Goal: Find contact information

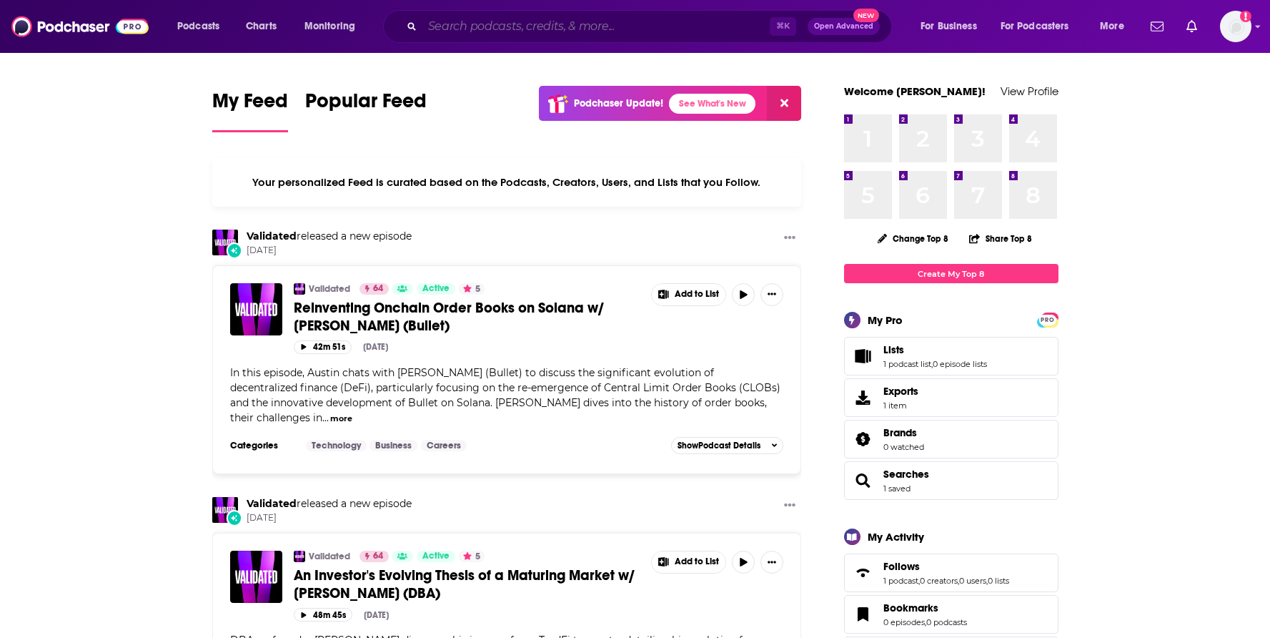
click at [565, 24] on input "Search podcasts, credits, & more..." at bounding box center [595, 26] width 347 height 23
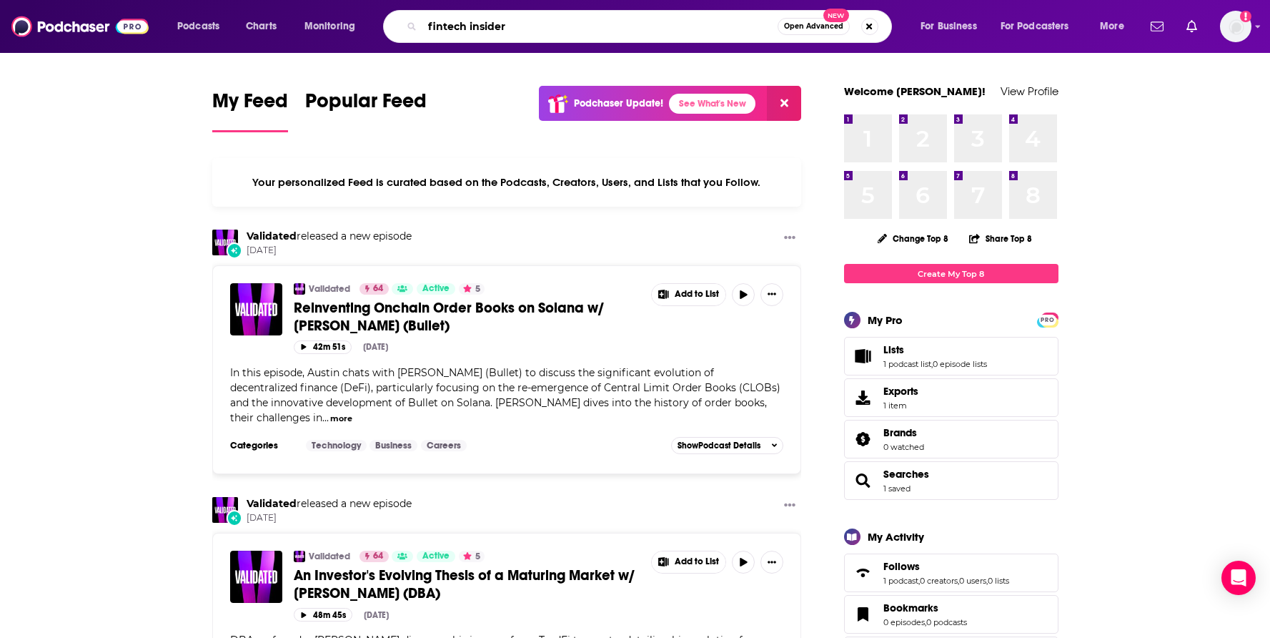
type input "fintech insider"
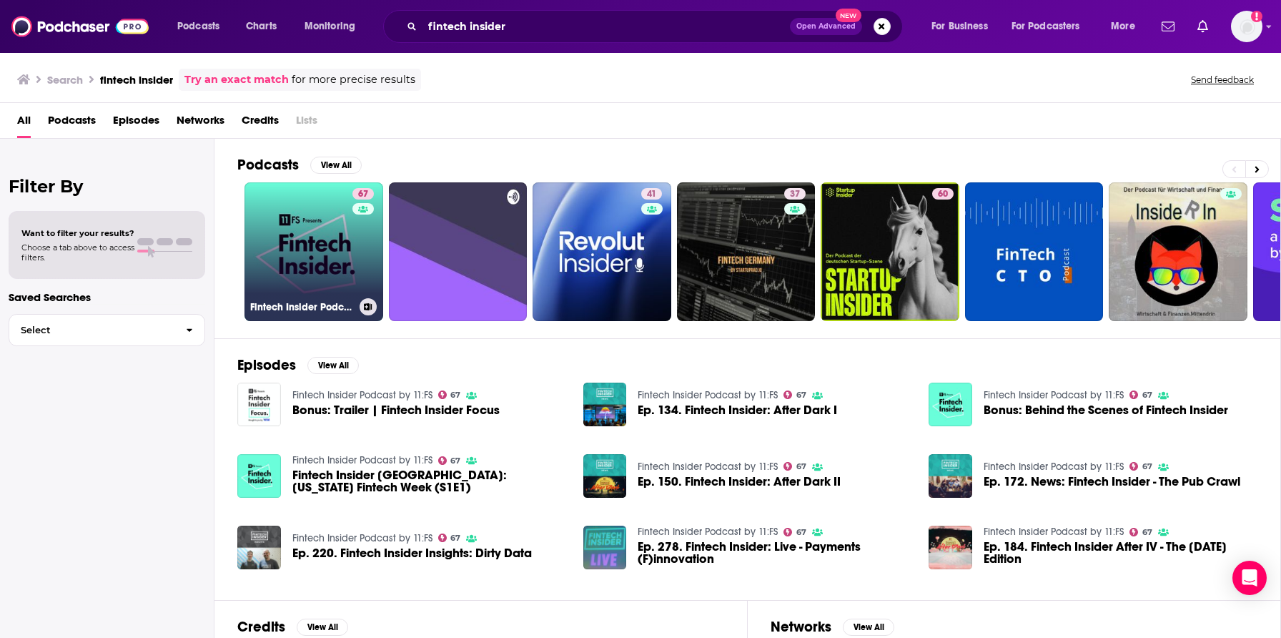
click at [327, 214] on link "67 Fintech Insider Podcast by 11:FS" at bounding box center [313, 251] width 139 height 139
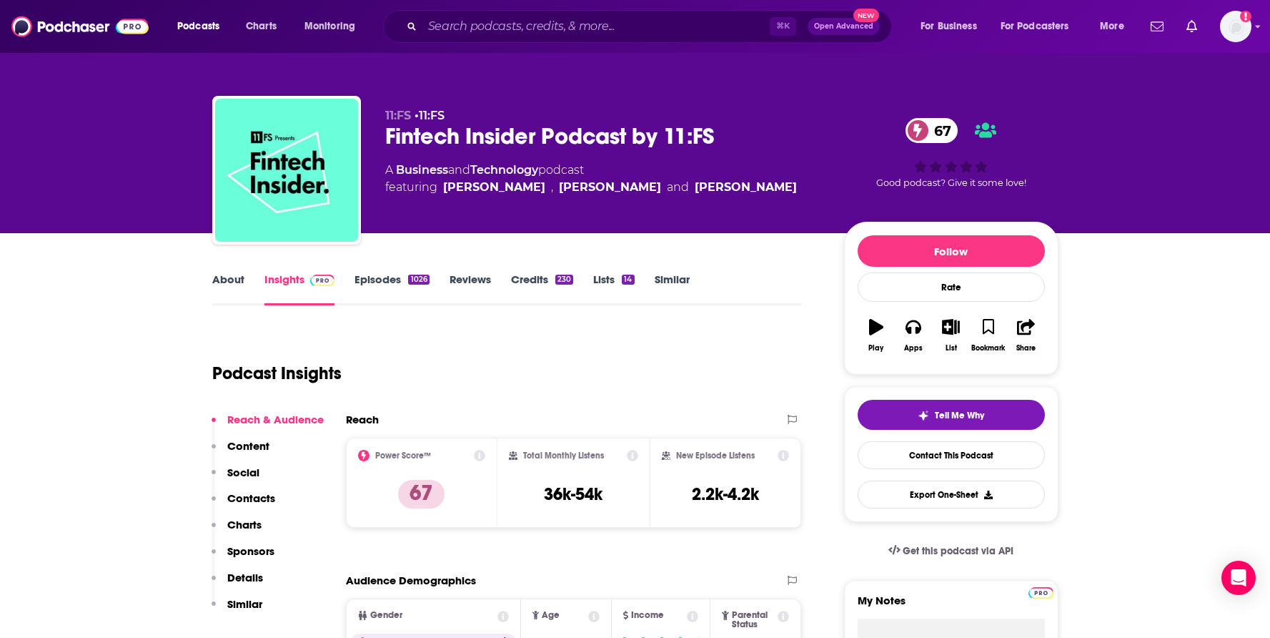
click at [246, 494] on p "Contacts" at bounding box center [251, 498] width 48 height 14
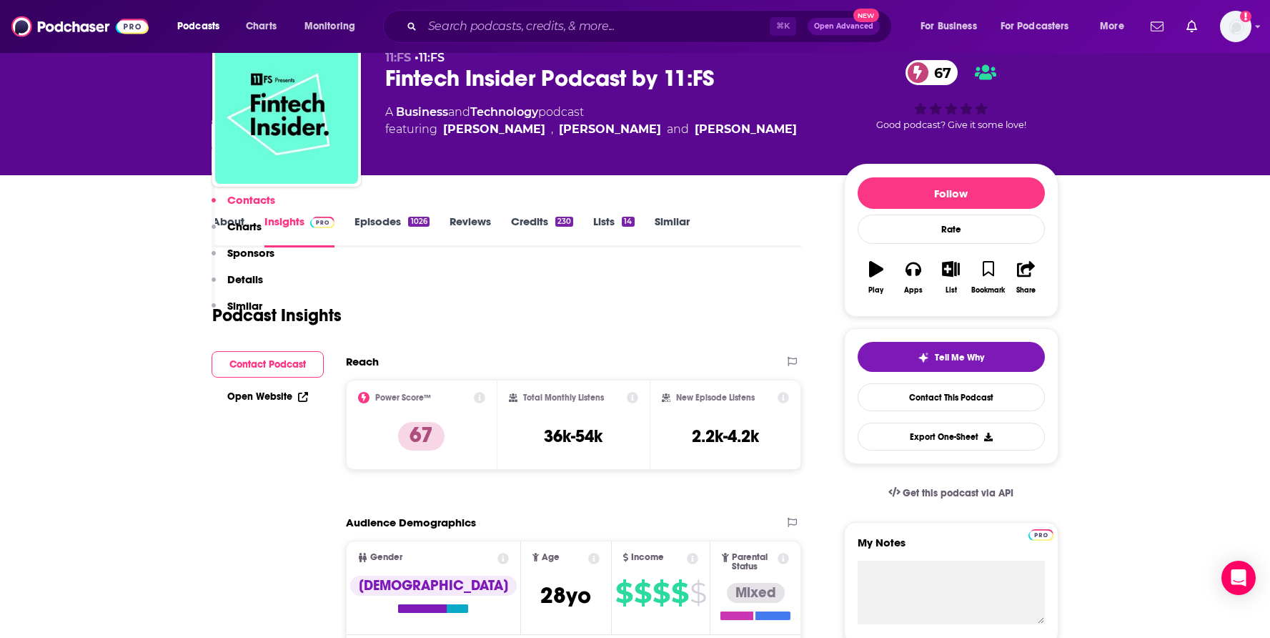
scroll to position [1296, 0]
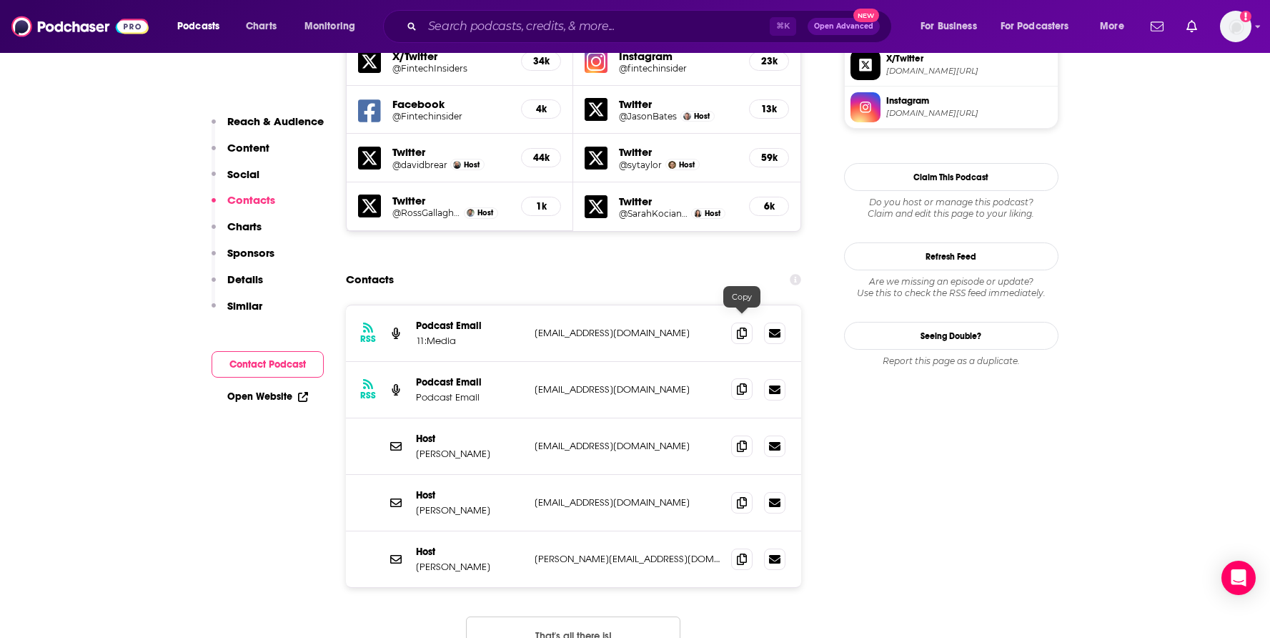
click at [747, 378] on span at bounding box center [741, 388] width 21 height 21
click at [743, 378] on span at bounding box center [741, 388] width 21 height 21
click at [741, 322] on span at bounding box center [741, 332] width 21 height 21
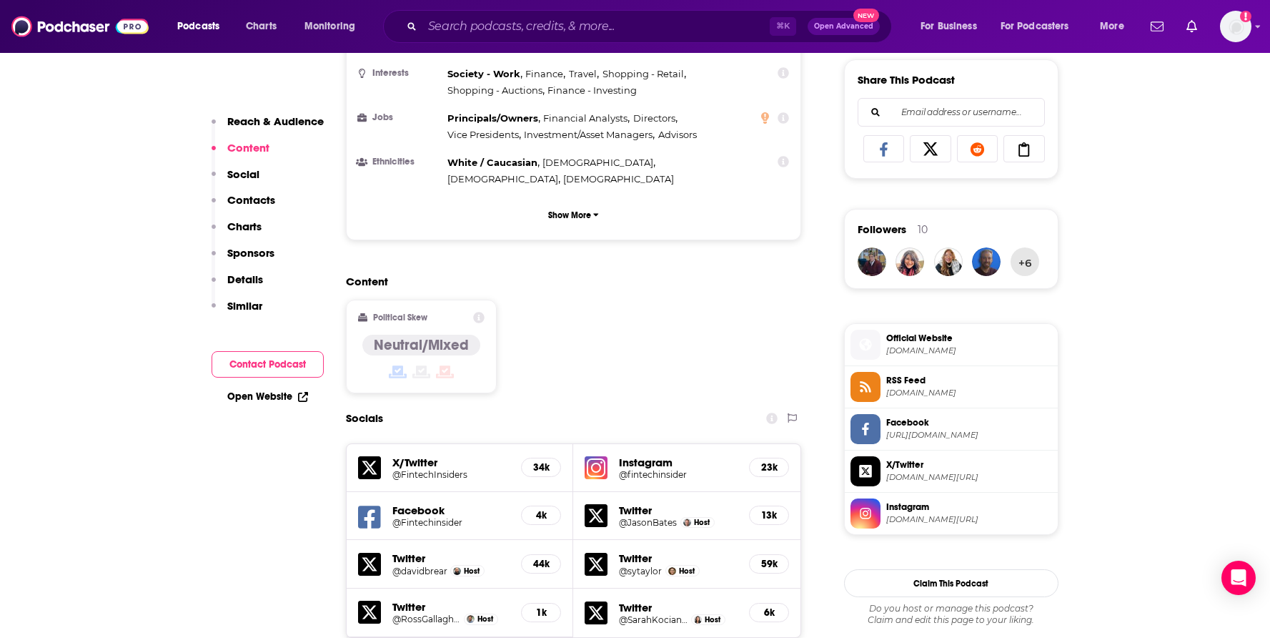
scroll to position [891, 0]
click at [452, 468] on h5 "@FintechInsiders" at bounding box center [451, 473] width 118 height 11
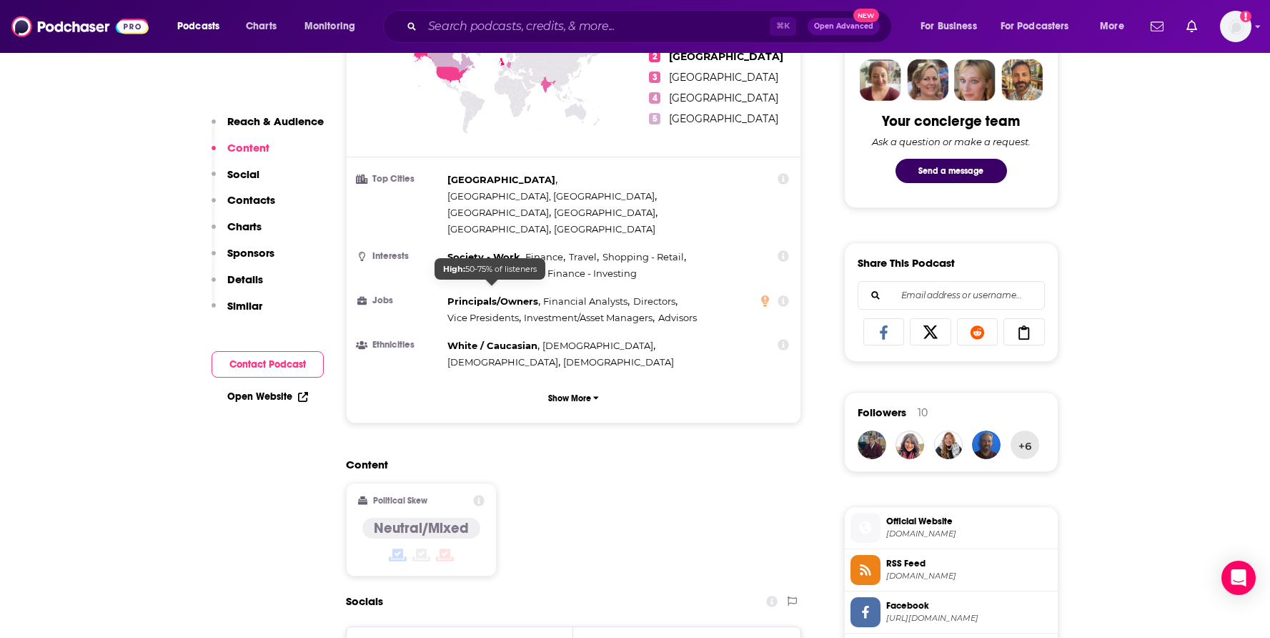
scroll to position [698, 0]
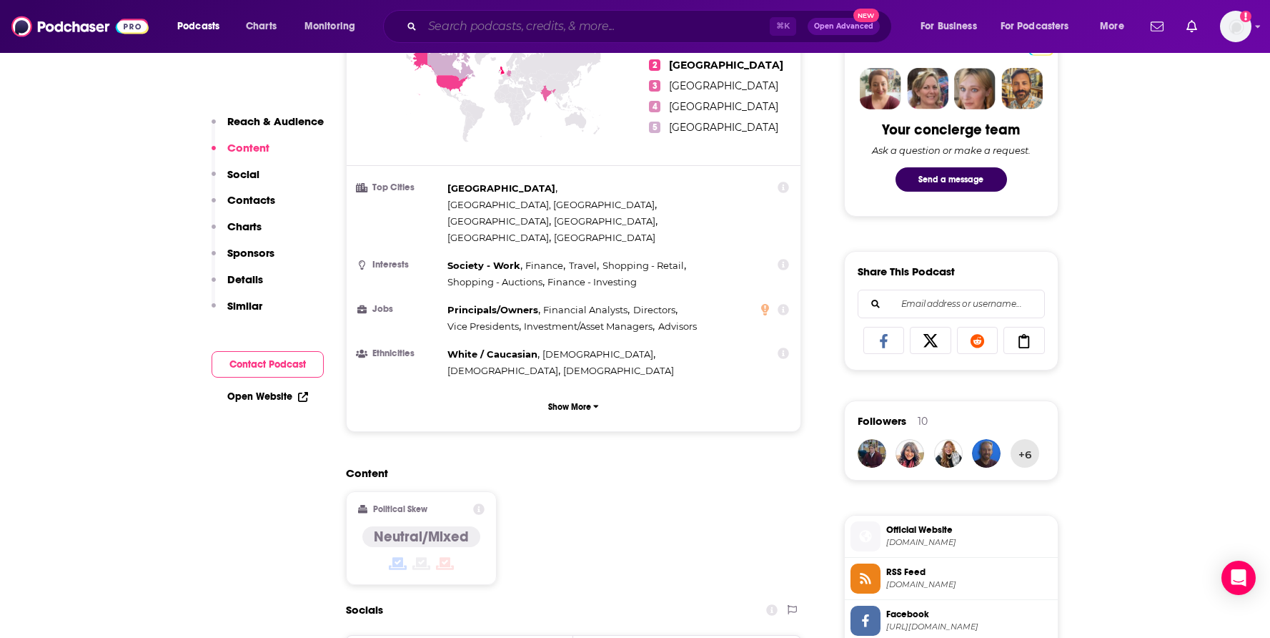
click at [522, 30] on input "Search podcasts, credits, & more..." at bounding box center [595, 26] width 347 height 23
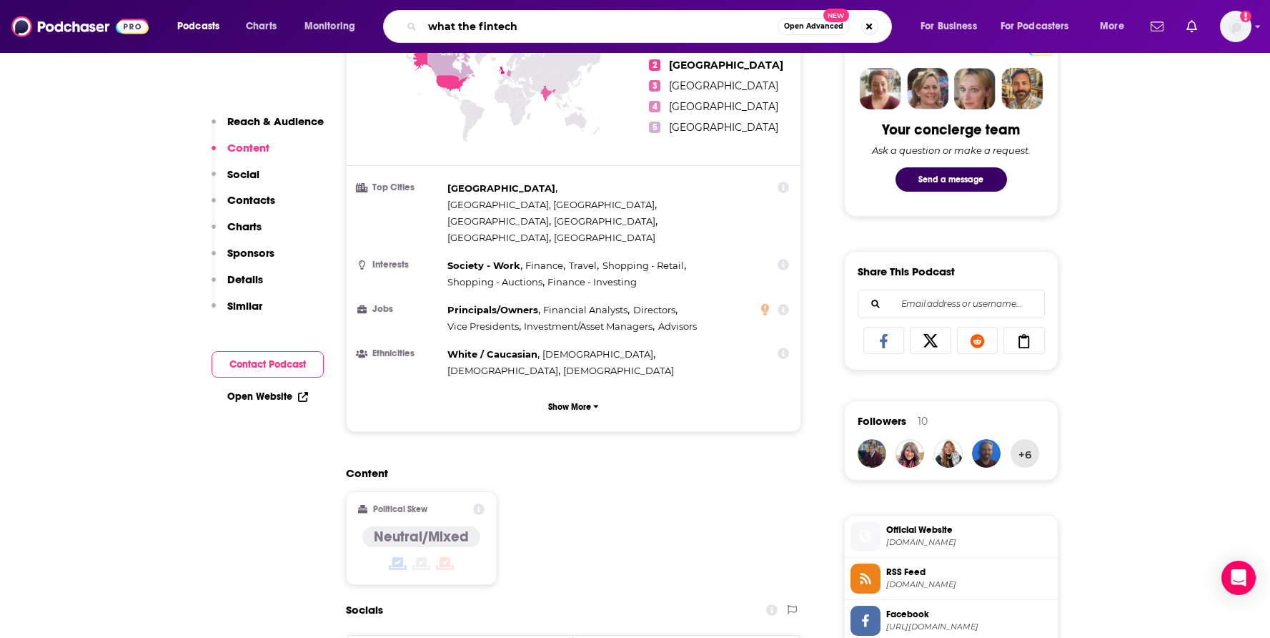
type input "what the fintech"
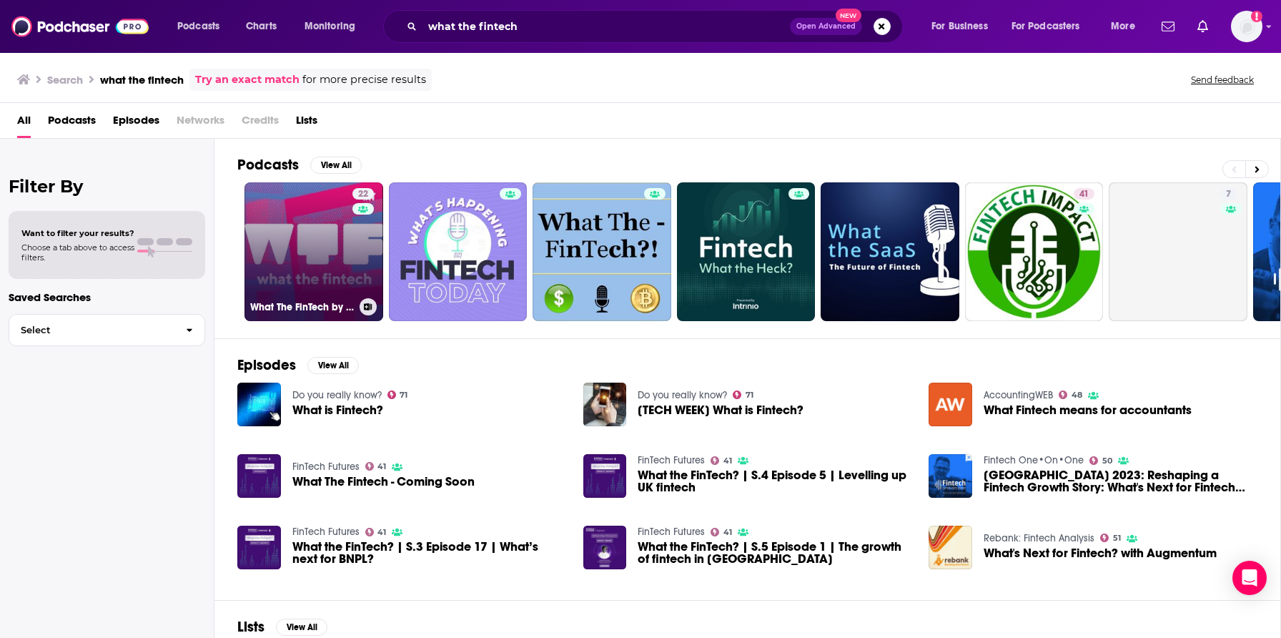
click at [327, 285] on link "22 What The FinTech by [PERSON_NAME]" at bounding box center [313, 251] width 139 height 139
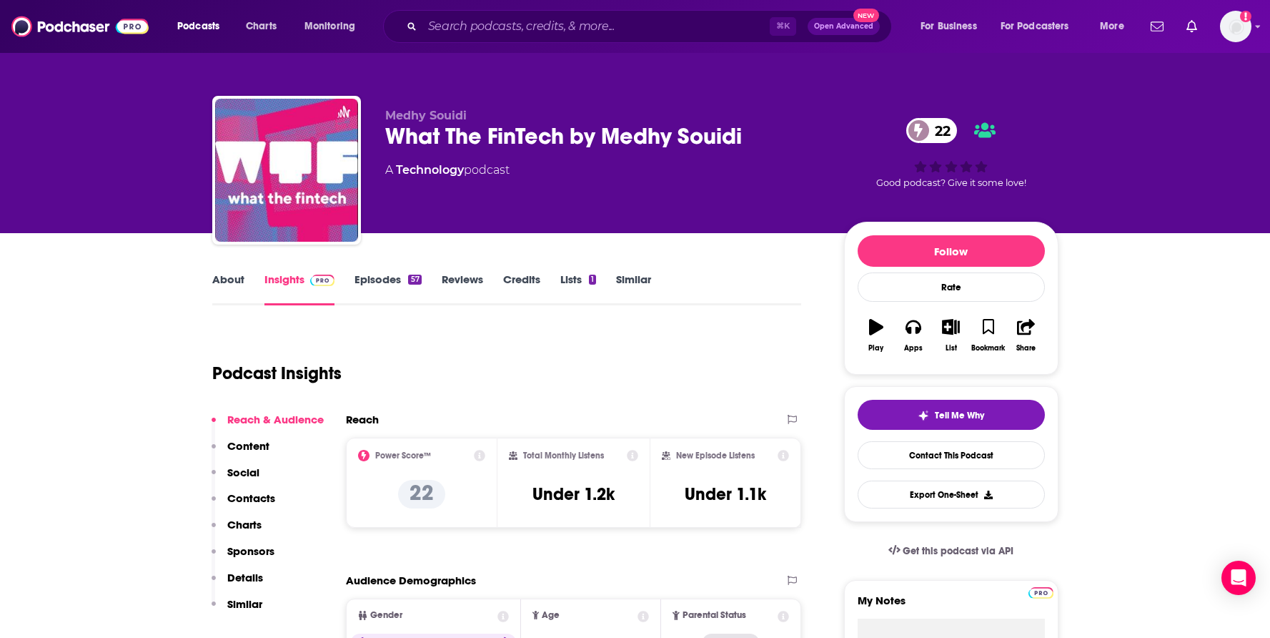
click at [259, 495] on p "Contacts" at bounding box center [251, 498] width 48 height 14
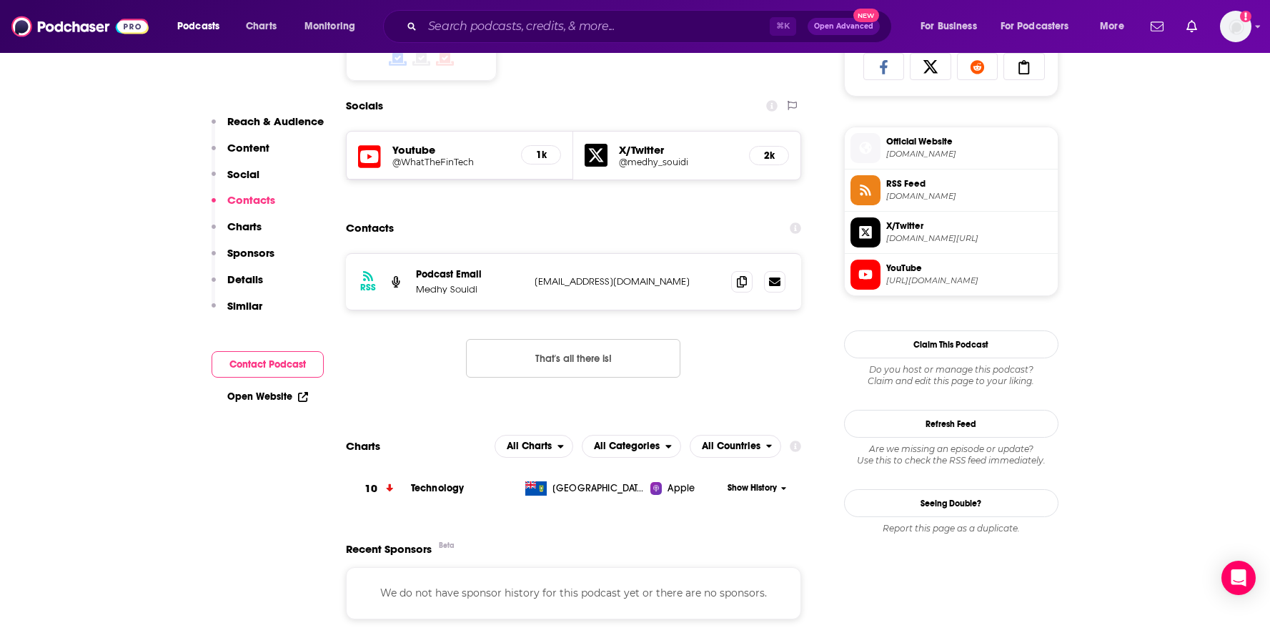
scroll to position [989, 0]
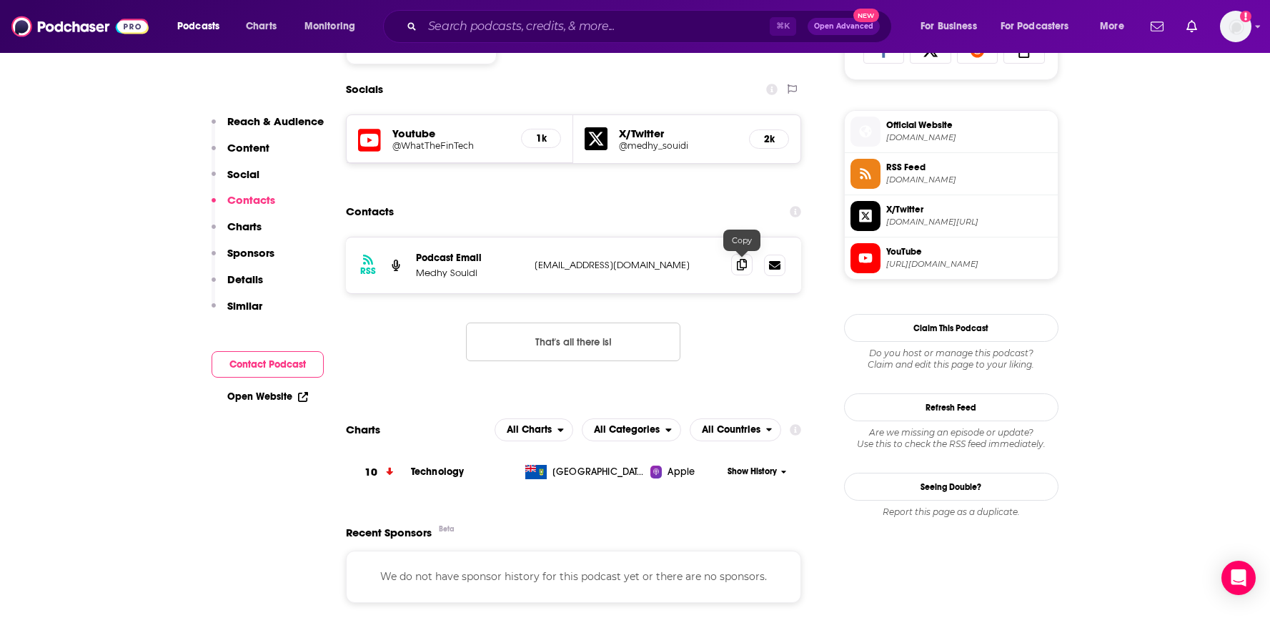
click at [735, 265] on span at bounding box center [741, 264] width 21 height 21
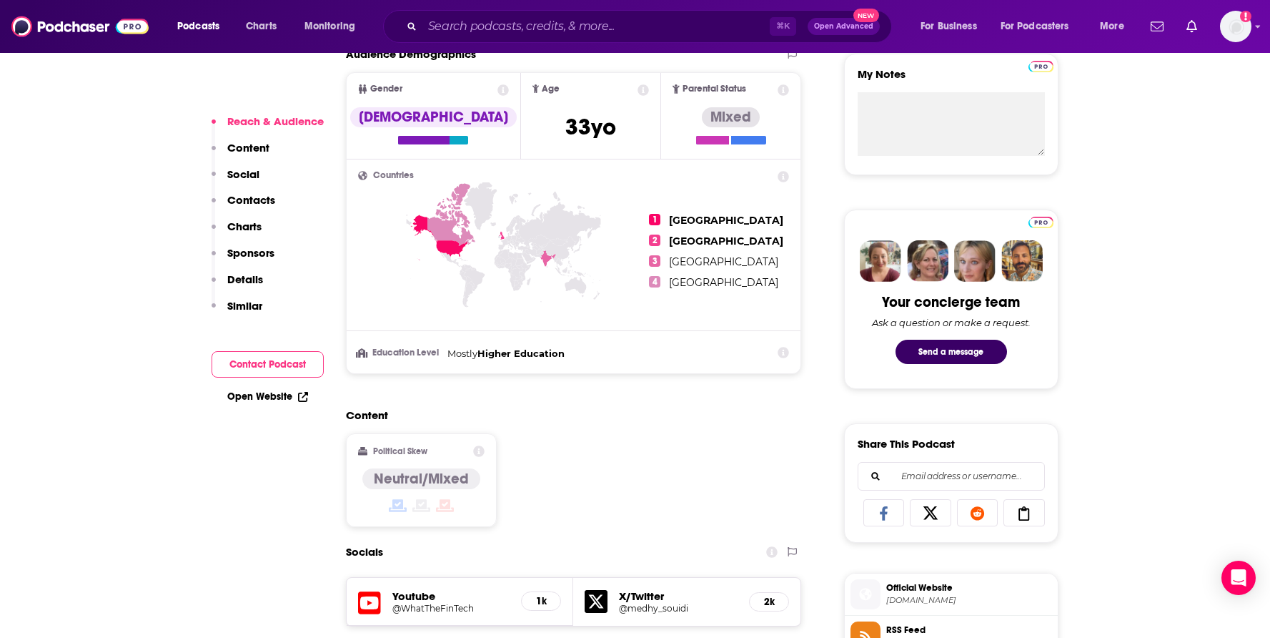
scroll to position [847, 0]
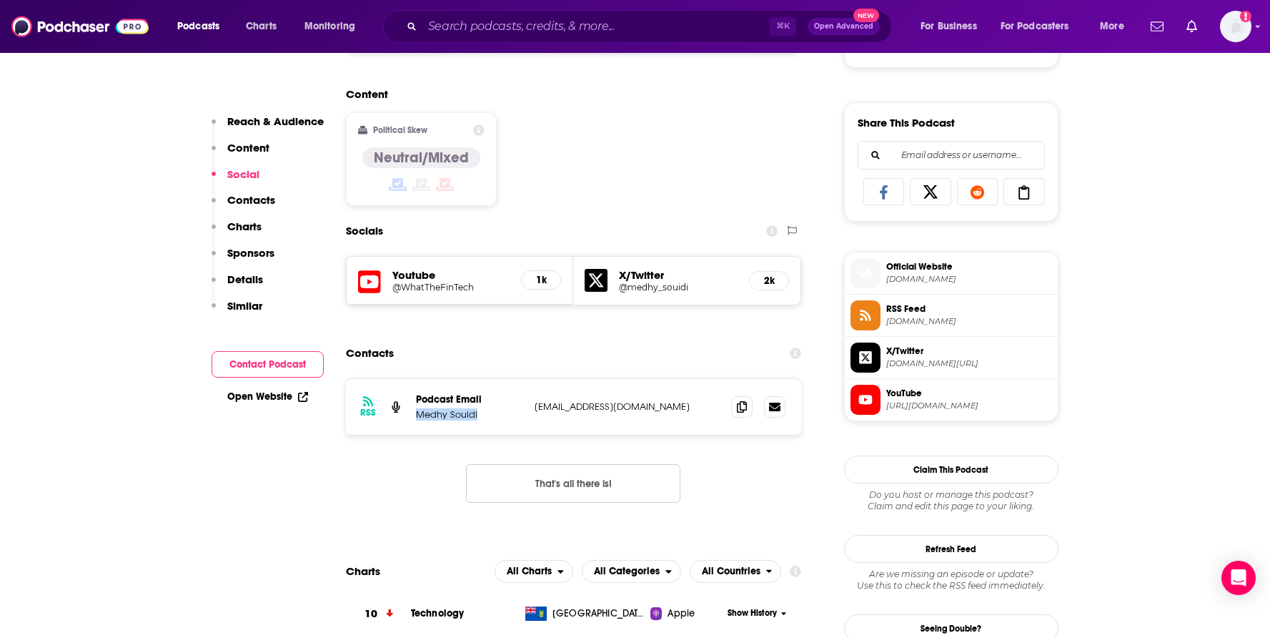
drag, startPoint x: 416, startPoint y: 417, endPoint x: 480, endPoint y: 422, distance: 63.8
click at [480, 422] on div "RSS Podcast Email Medhy Souidi [EMAIL_ADDRESS][DOMAIN_NAME] [EMAIL_ADDRESS][DOM…" at bounding box center [574, 407] width 456 height 56
copy p "Medhy Souidi"
click at [736, 407] on span at bounding box center [741, 405] width 21 height 21
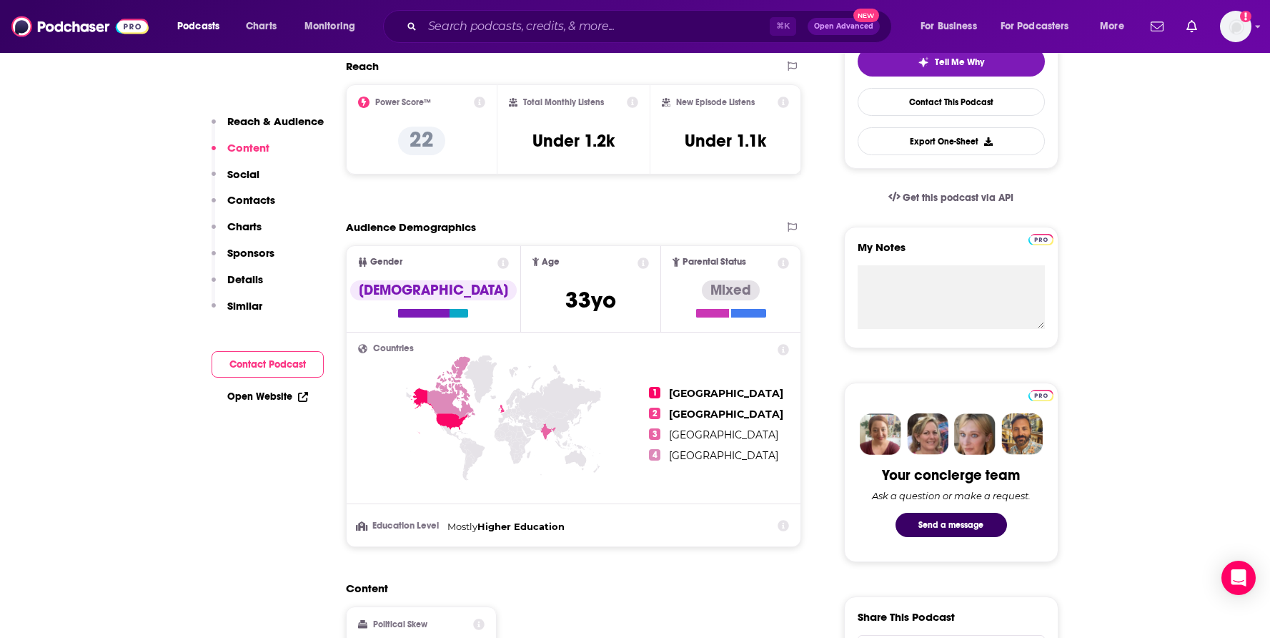
scroll to position [344, 0]
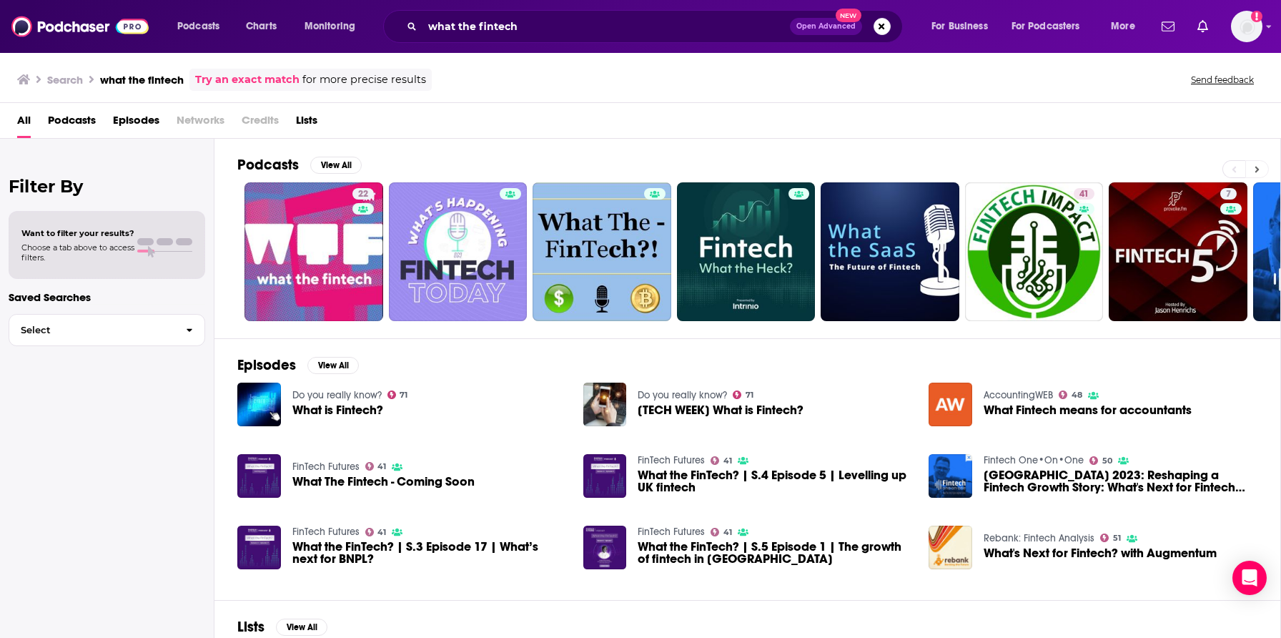
click at [1257, 163] on button at bounding box center [1257, 169] width 24 height 18
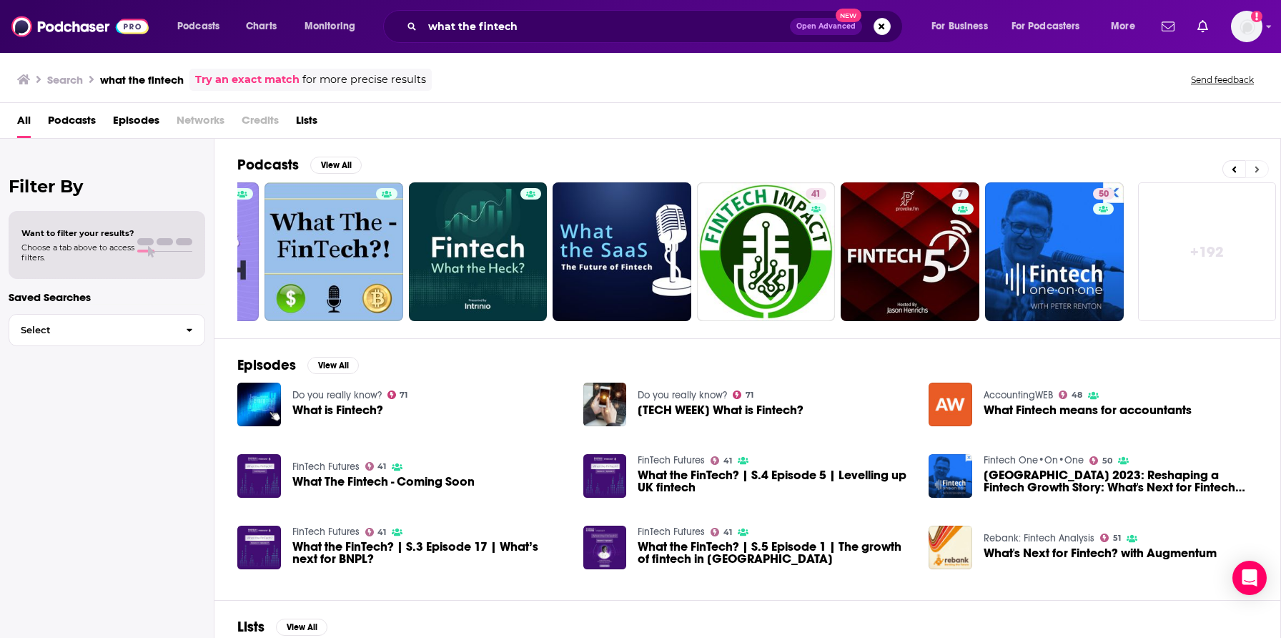
scroll to position [0, 269]
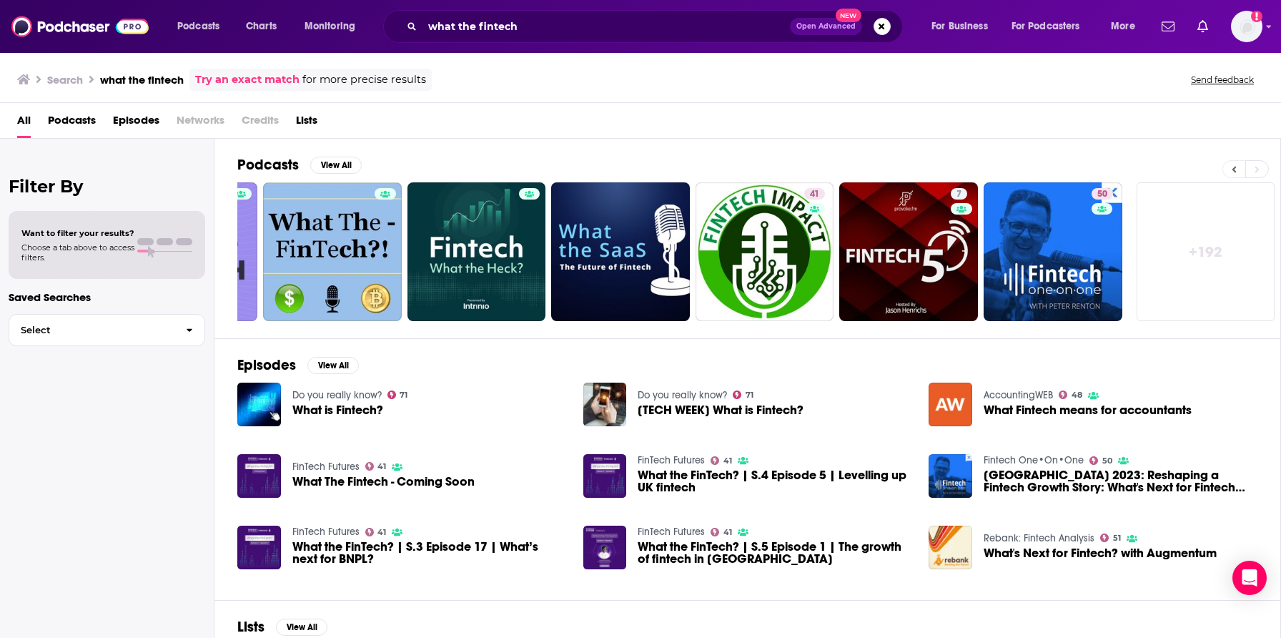
click at [1237, 170] on button at bounding box center [1233, 169] width 23 height 18
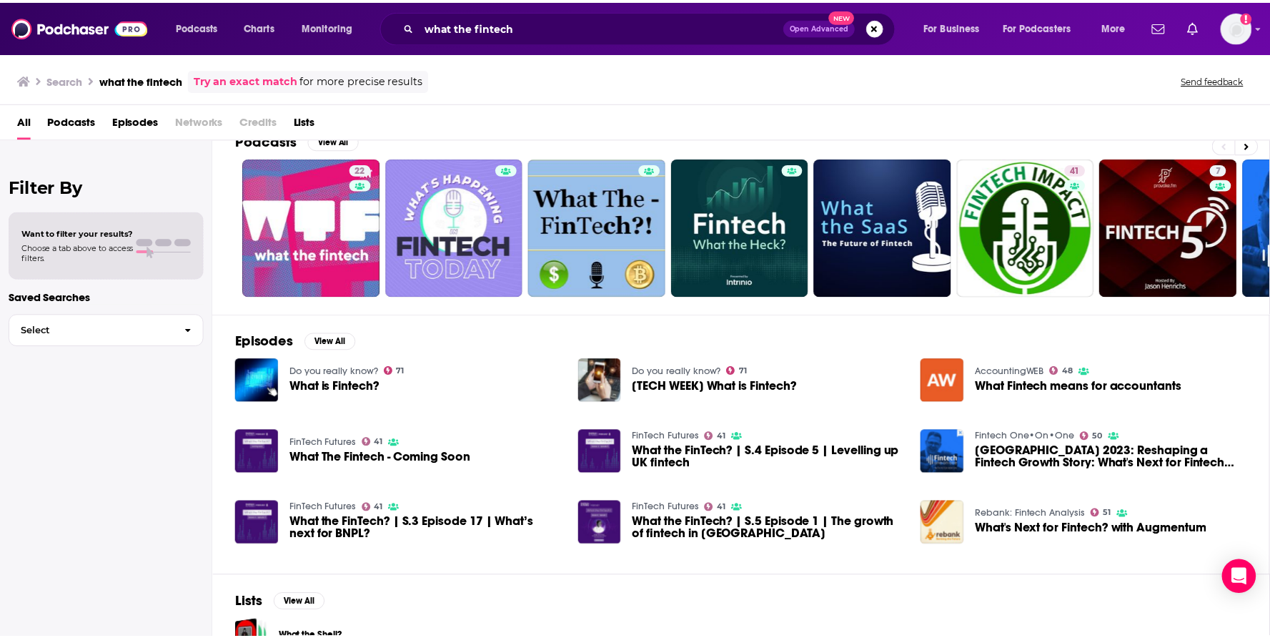
scroll to position [0, 0]
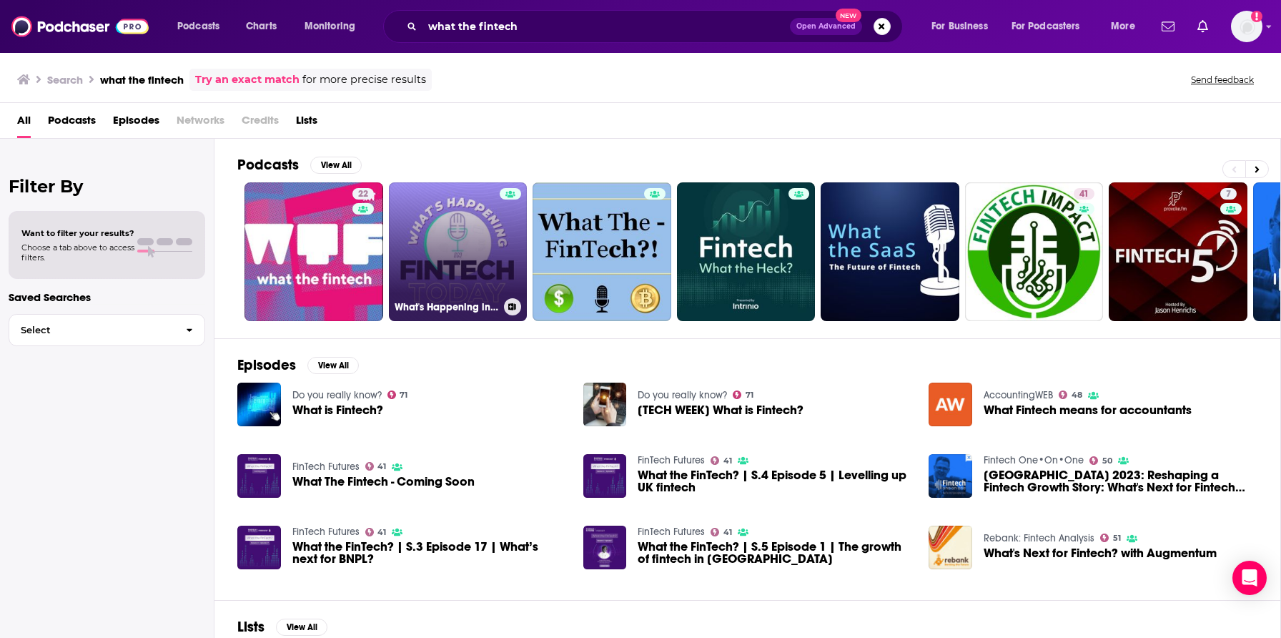
click at [470, 252] on link "What's Happening in Fintech [DATE]" at bounding box center [458, 251] width 139 height 139
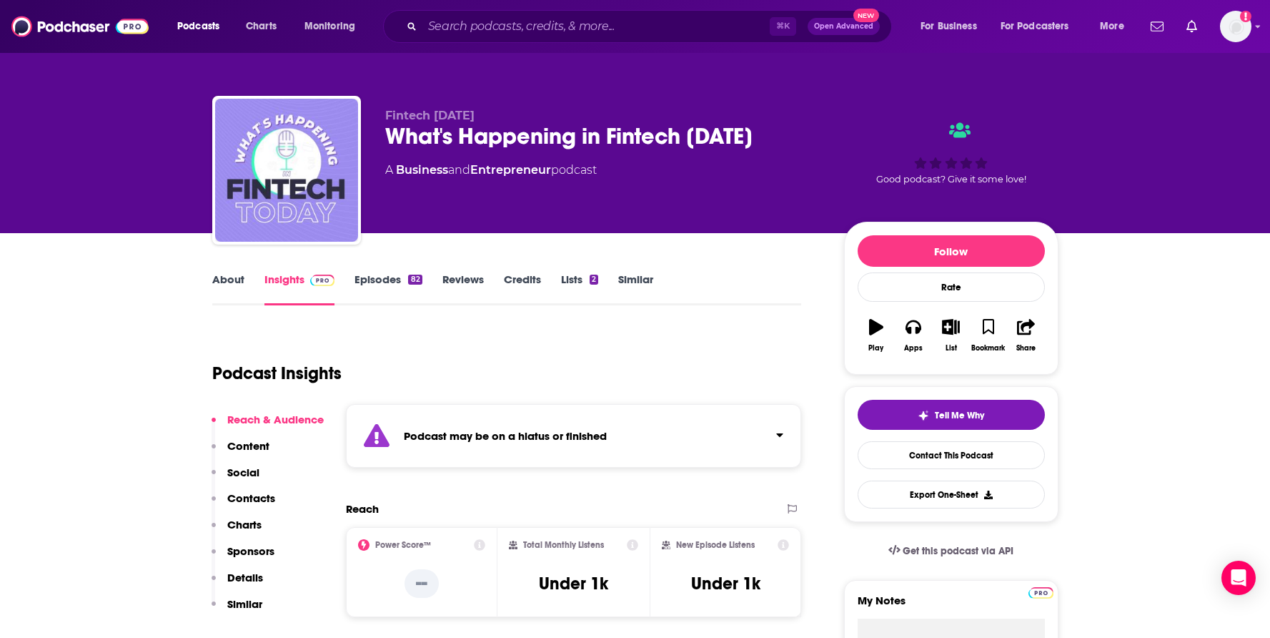
click at [252, 493] on p "Contacts" at bounding box center [251, 498] width 48 height 14
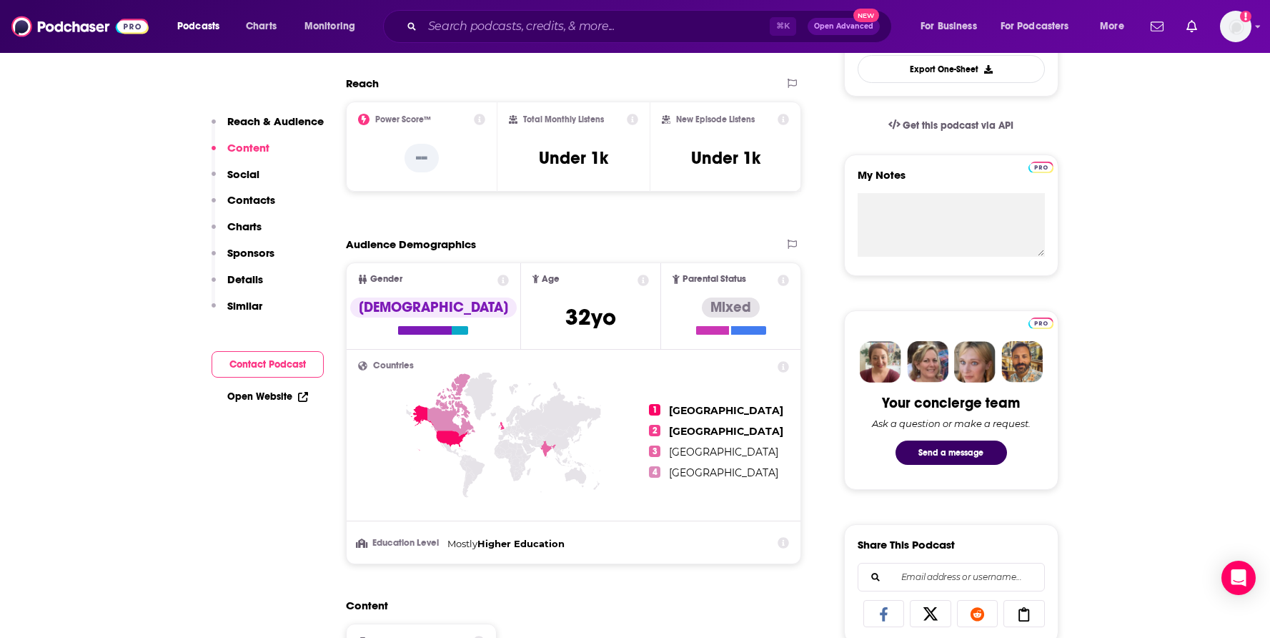
scroll to position [12, 0]
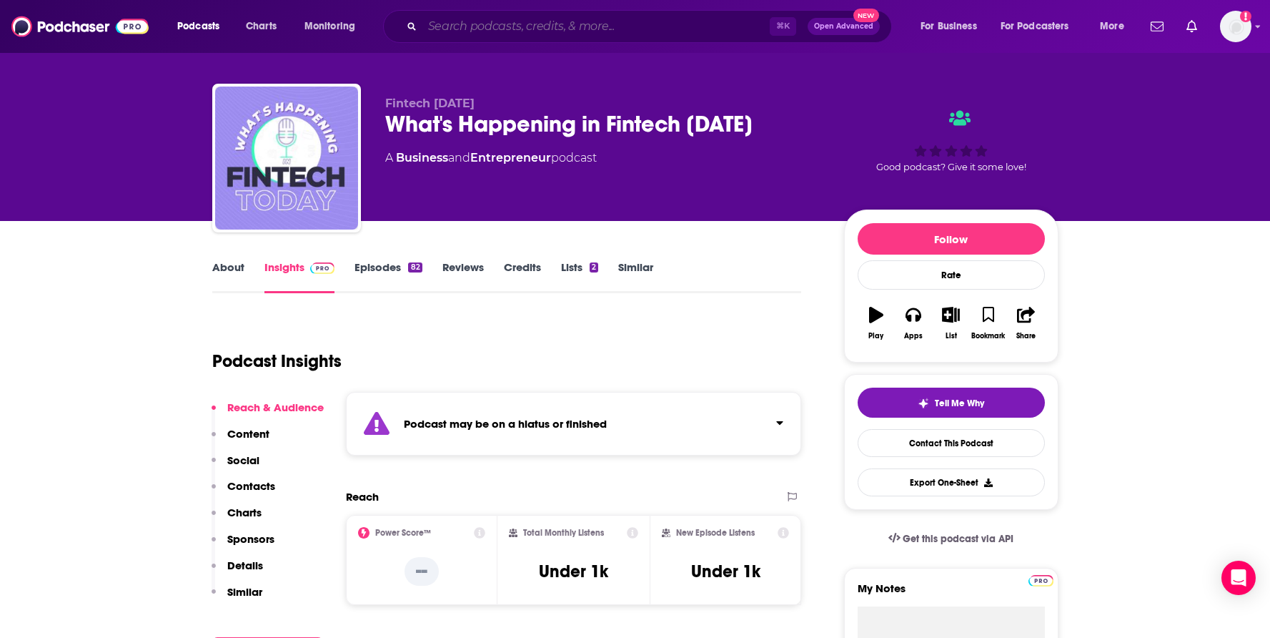
click at [561, 21] on input "Search podcasts, credits, & more..." at bounding box center [595, 26] width 347 height 23
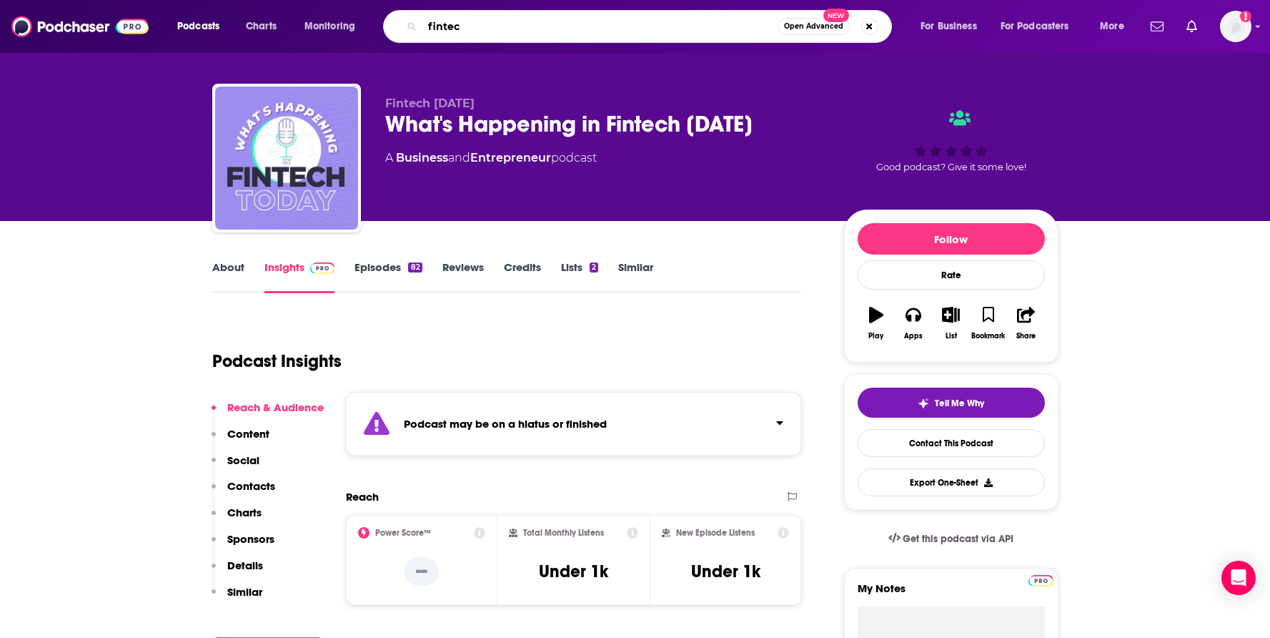
type input "fintech"
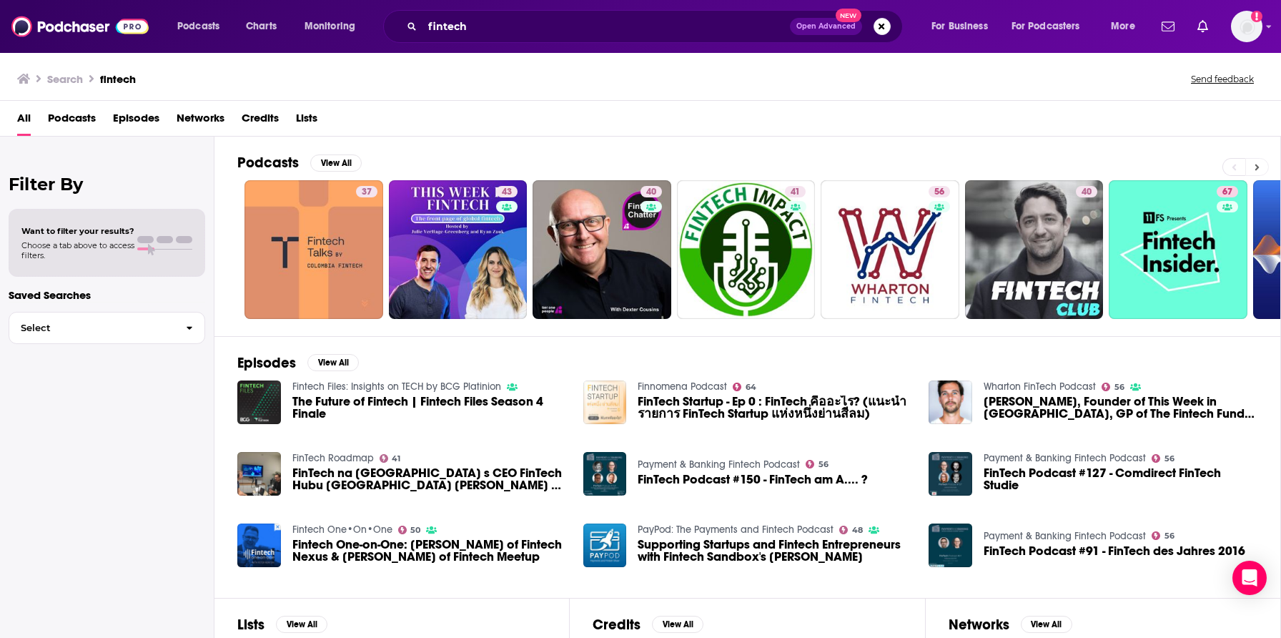
click at [1252, 171] on button at bounding box center [1257, 167] width 24 height 18
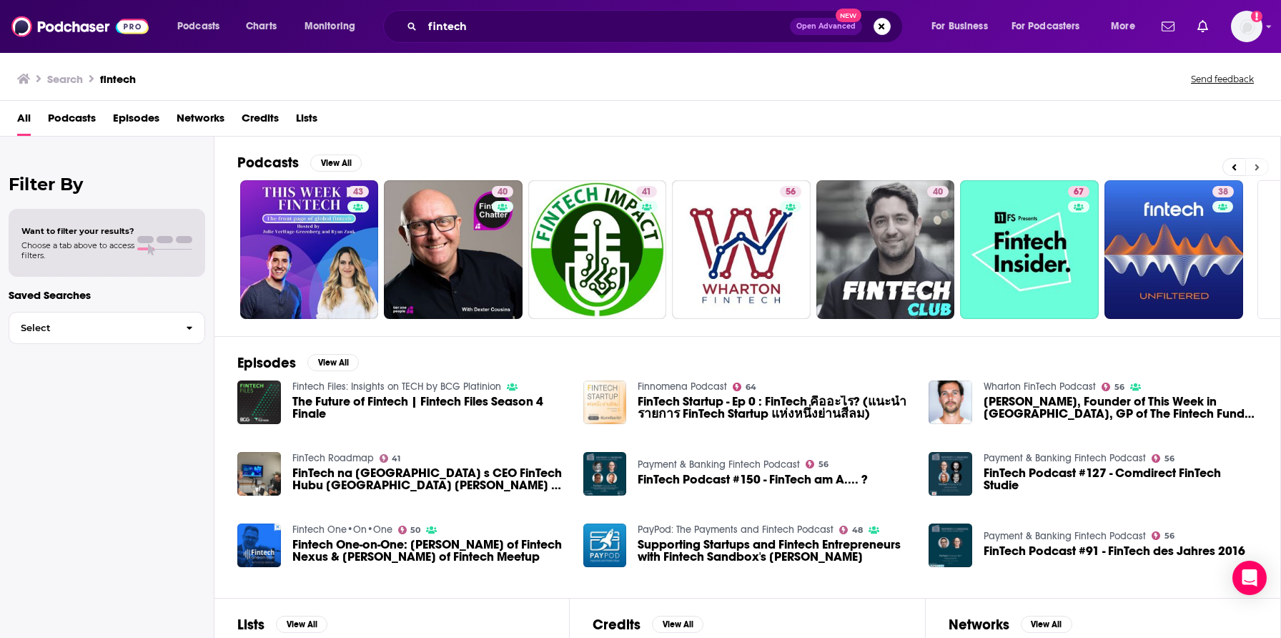
scroll to position [0, 269]
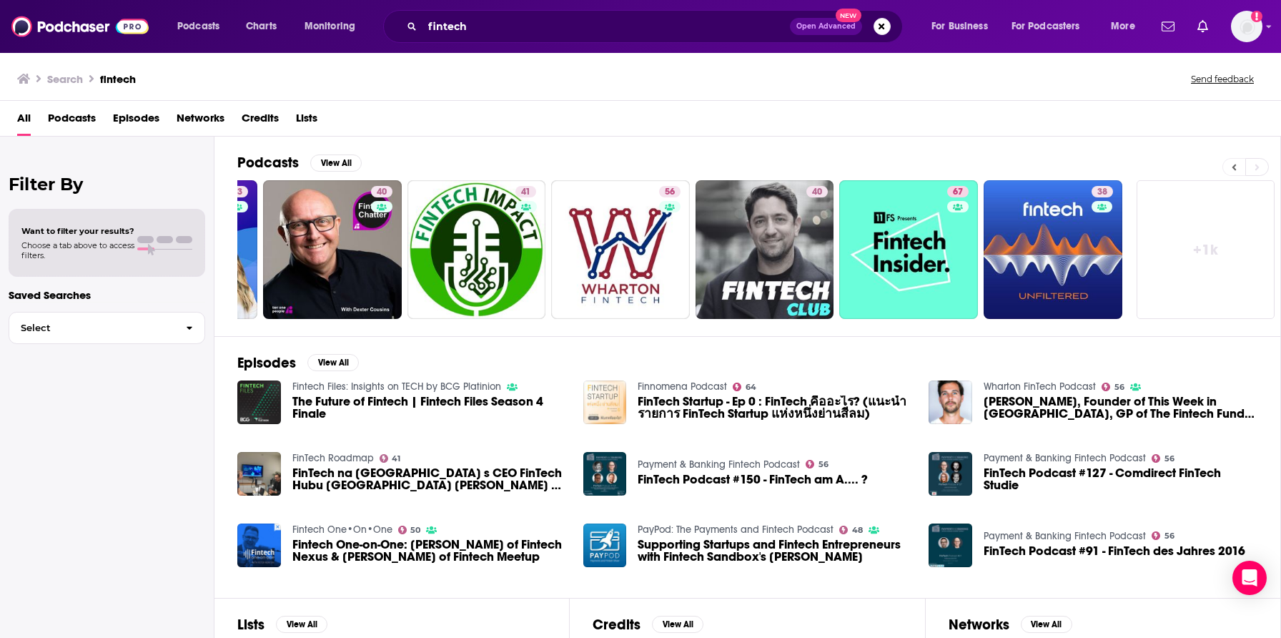
click at [1230, 167] on button at bounding box center [1233, 167] width 23 height 18
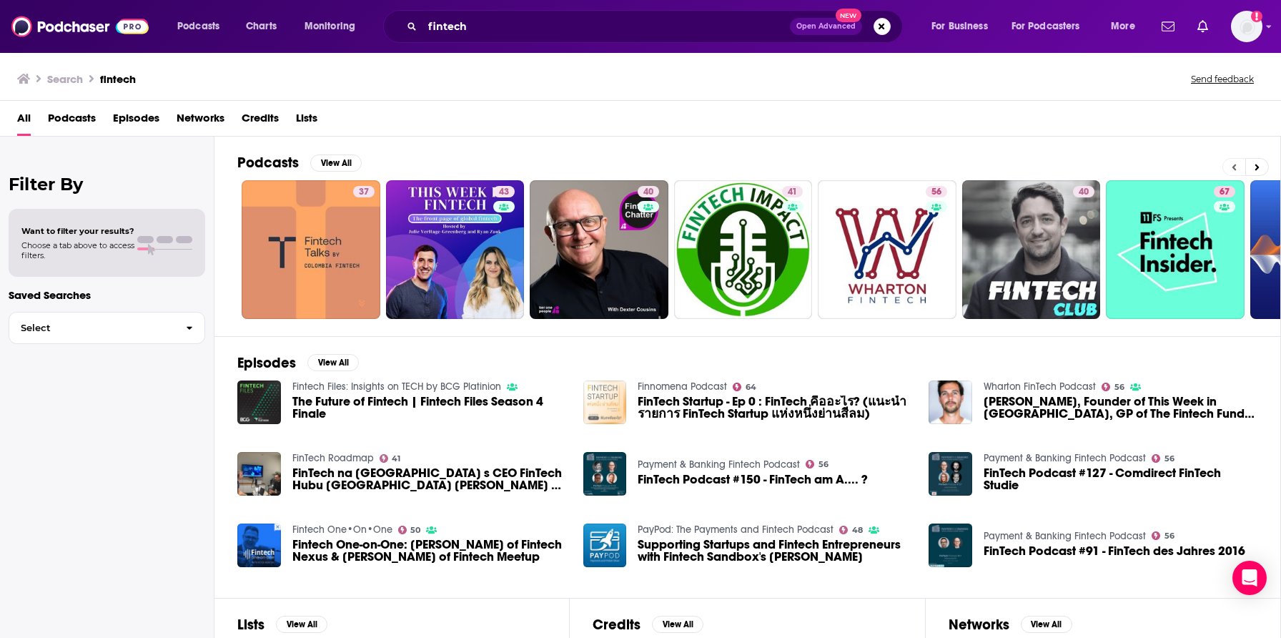
scroll to position [0, 0]
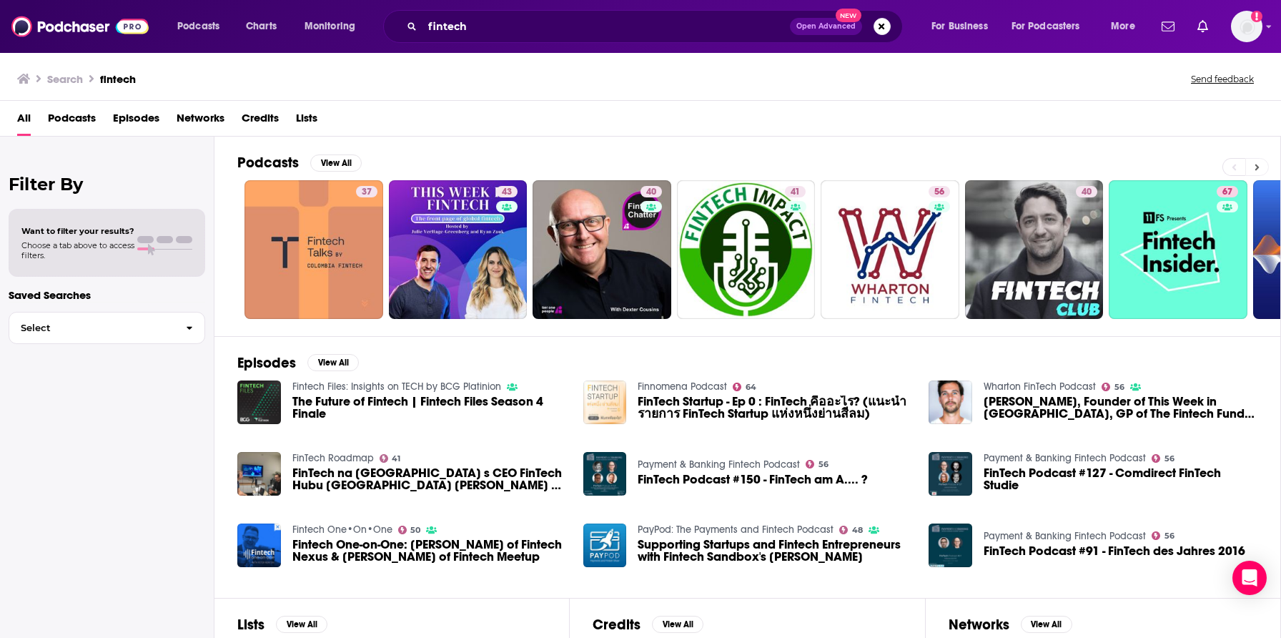
click at [1257, 171] on icon at bounding box center [1257, 167] width 5 height 10
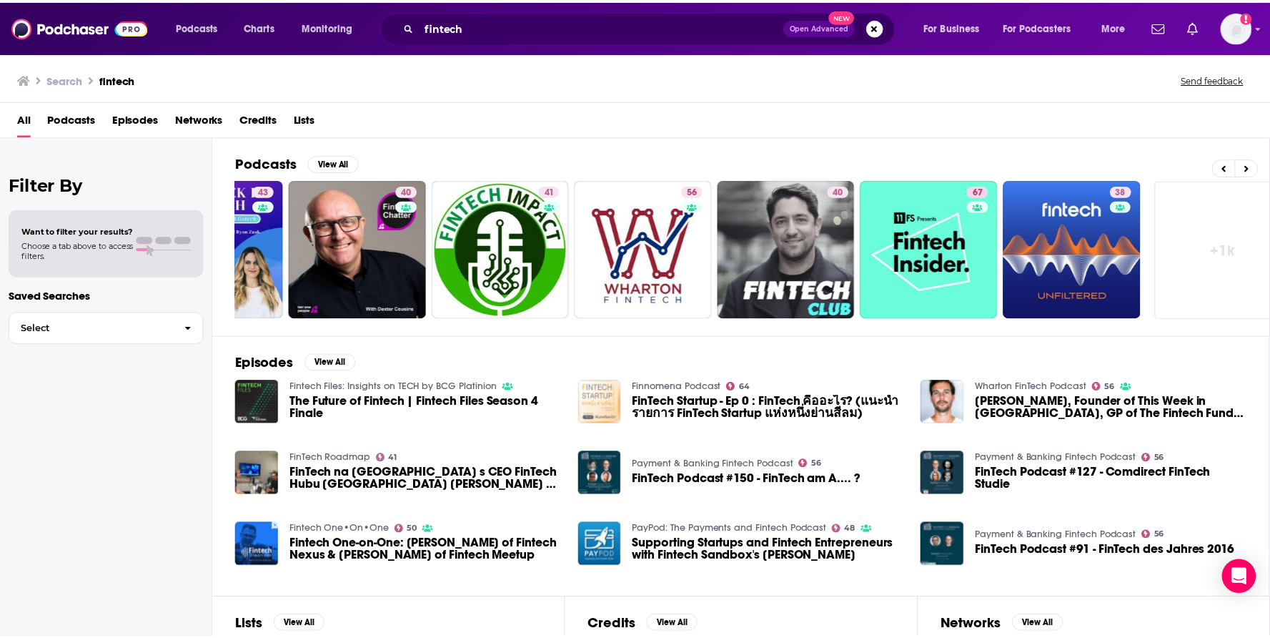
scroll to position [0, 269]
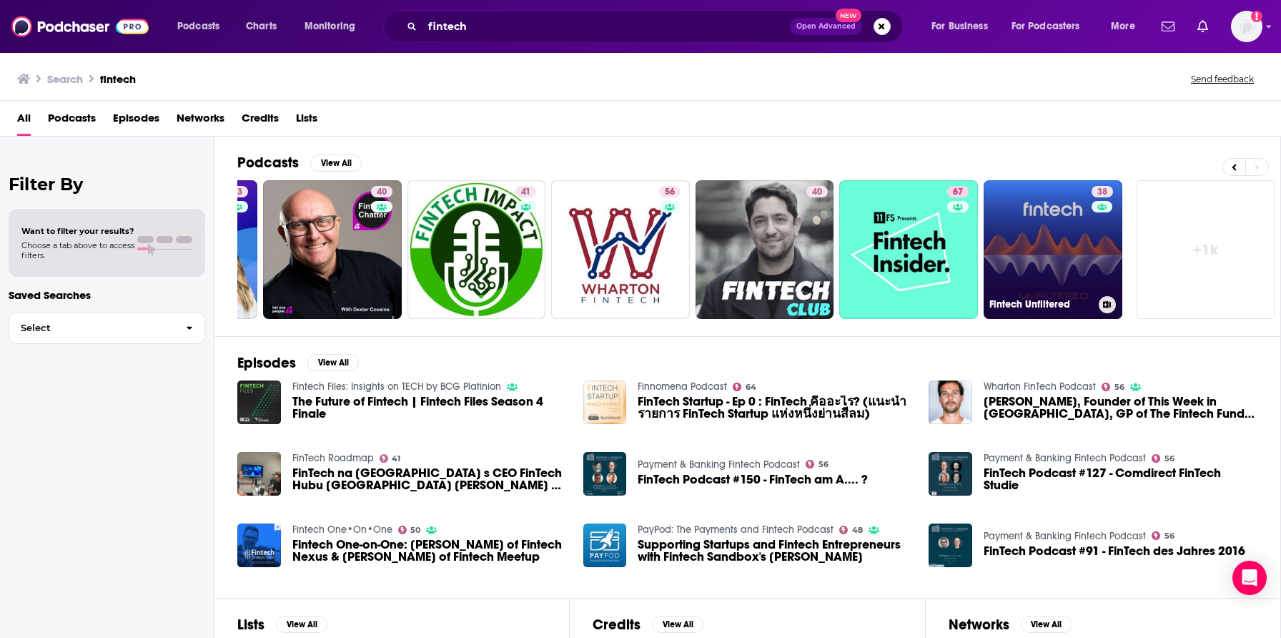
click at [1057, 253] on link "38 Fintech Unfiltered" at bounding box center [1053, 249] width 139 height 139
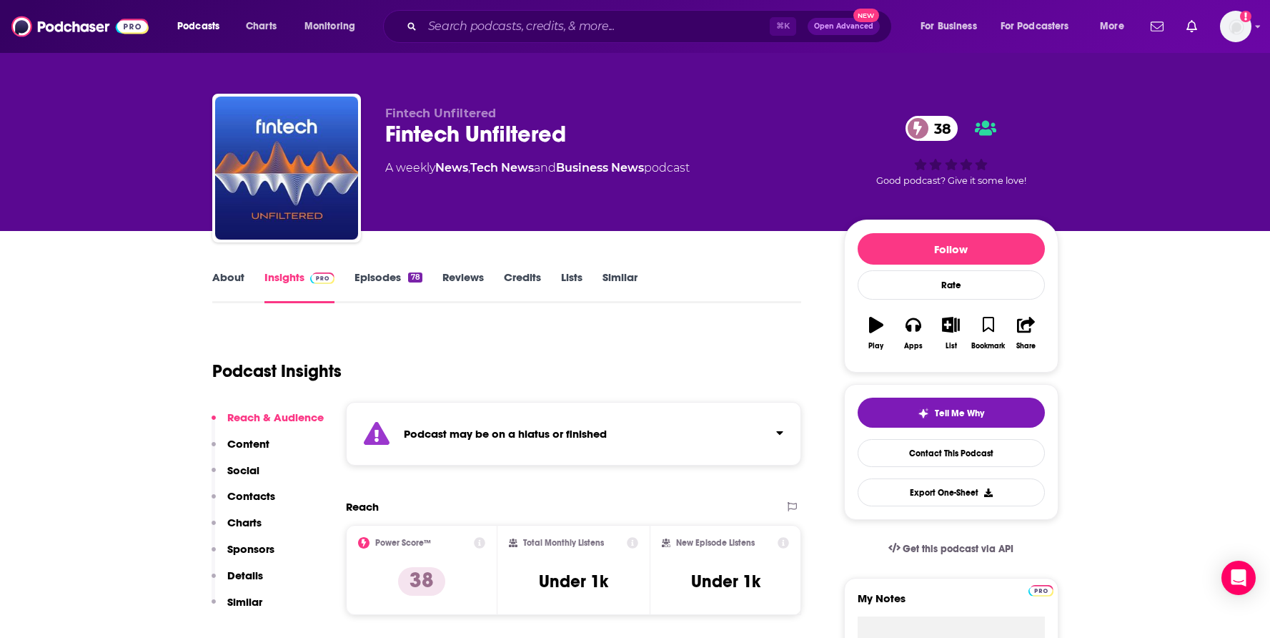
scroll to position [3, 0]
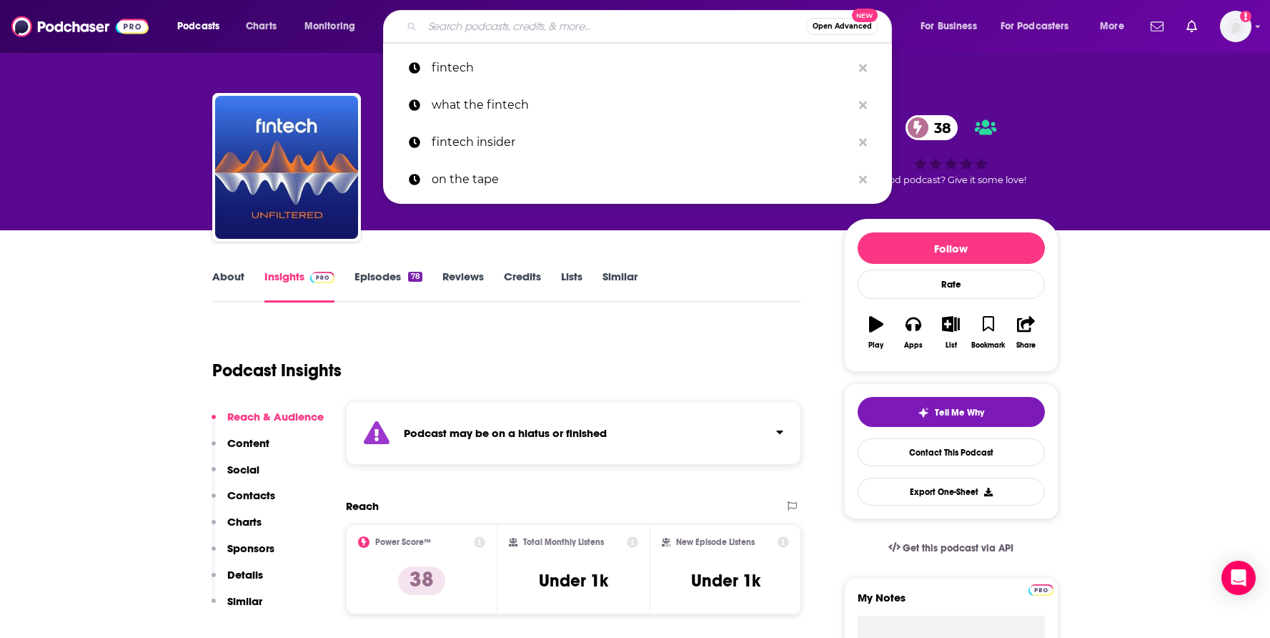
click at [491, 21] on input "Search podcasts, credits, & more..." at bounding box center [614, 26] width 384 height 23
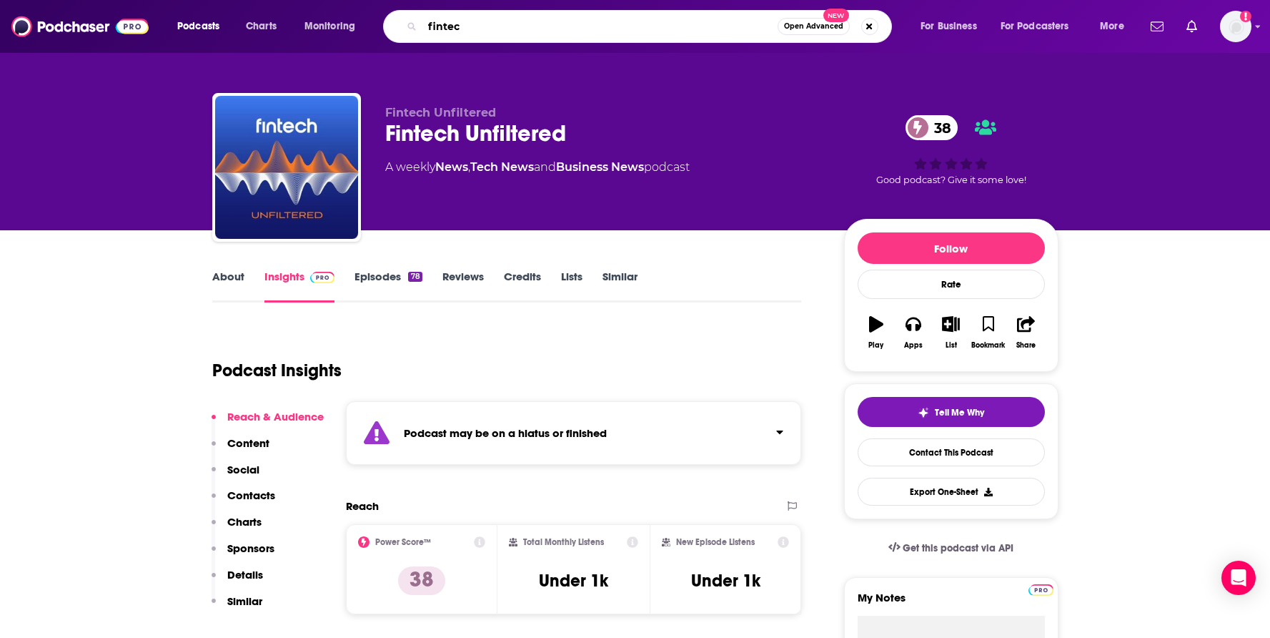
type input "fintech"
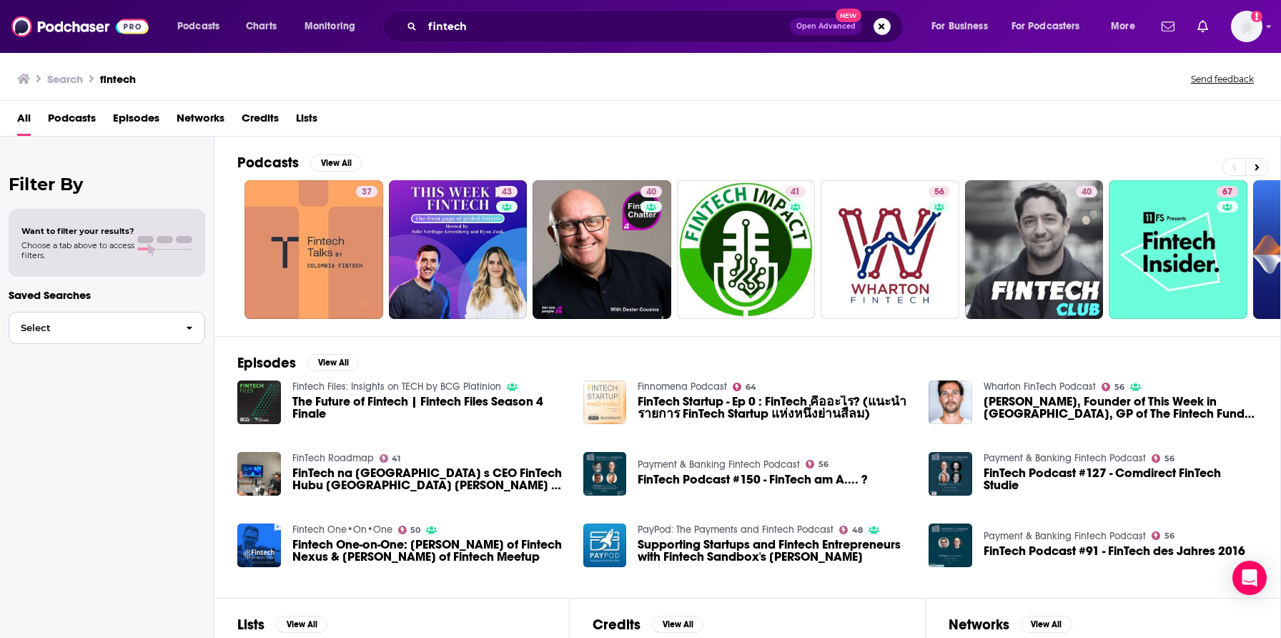
click at [129, 325] on span "Select" at bounding box center [91, 327] width 165 height 9
click at [129, 332] on span "Select" at bounding box center [91, 327] width 165 height 9
click at [79, 119] on span "Podcasts" at bounding box center [72, 121] width 48 height 29
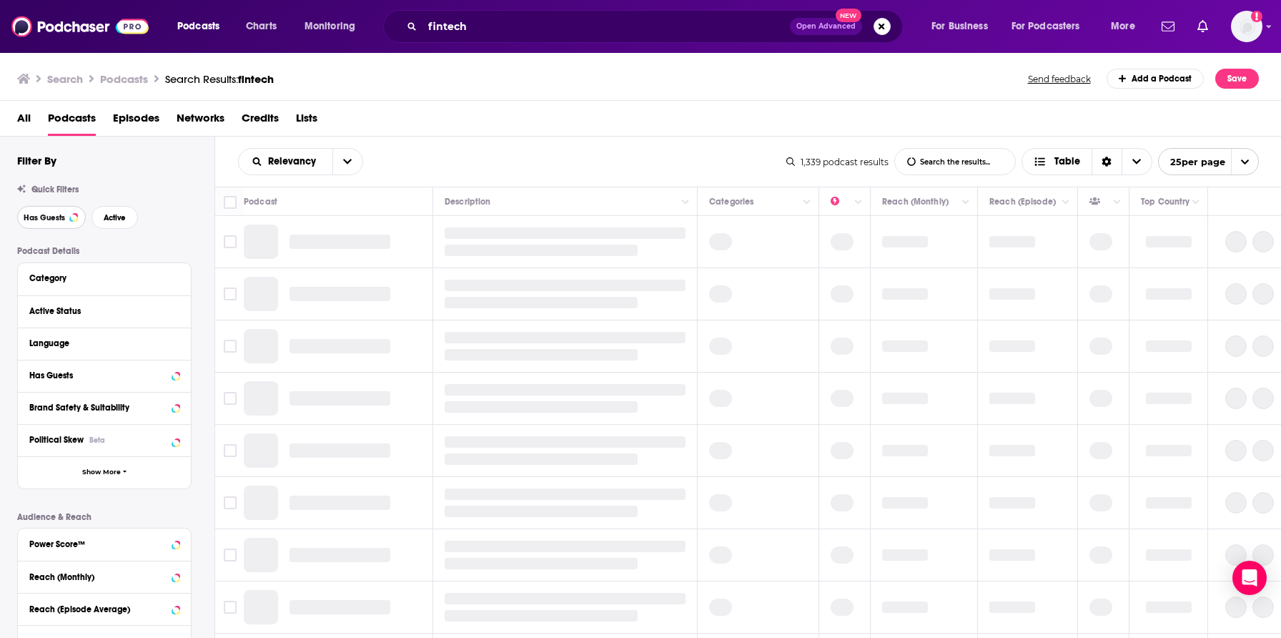
click at [51, 224] on button "Has Guests" at bounding box center [51, 217] width 69 height 23
click at [100, 222] on button "Active" at bounding box center [115, 217] width 46 height 23
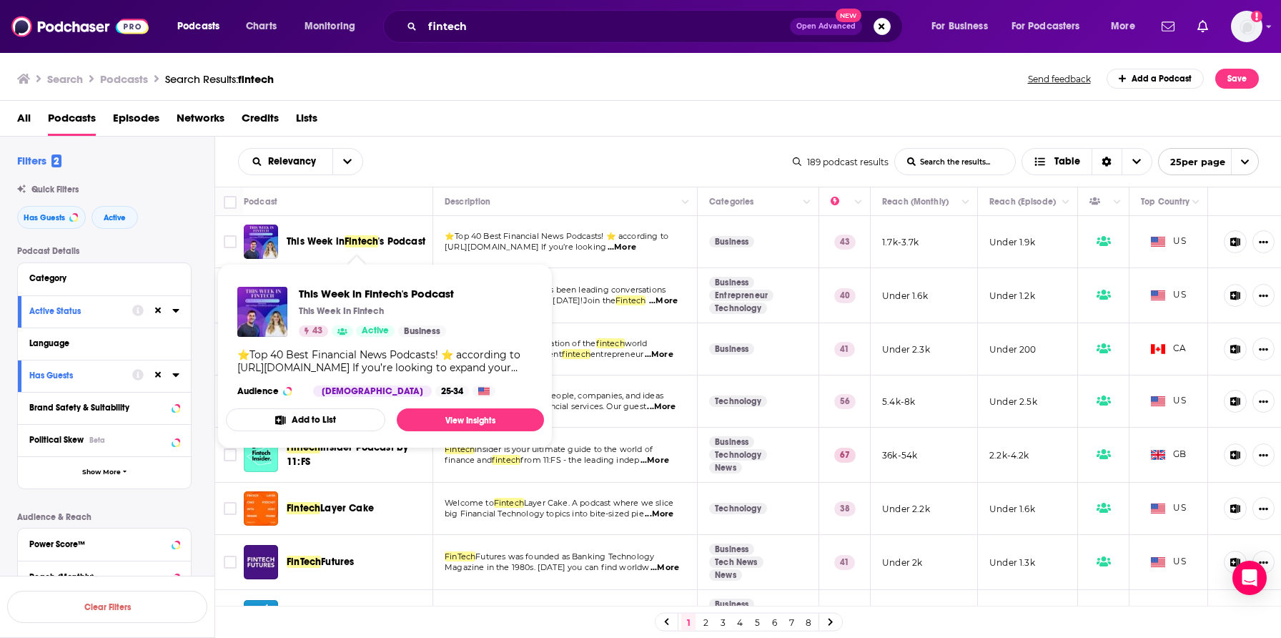
click at [373, 241] on span "Fintech" at bounding box center [362, 241] width 34 height 12
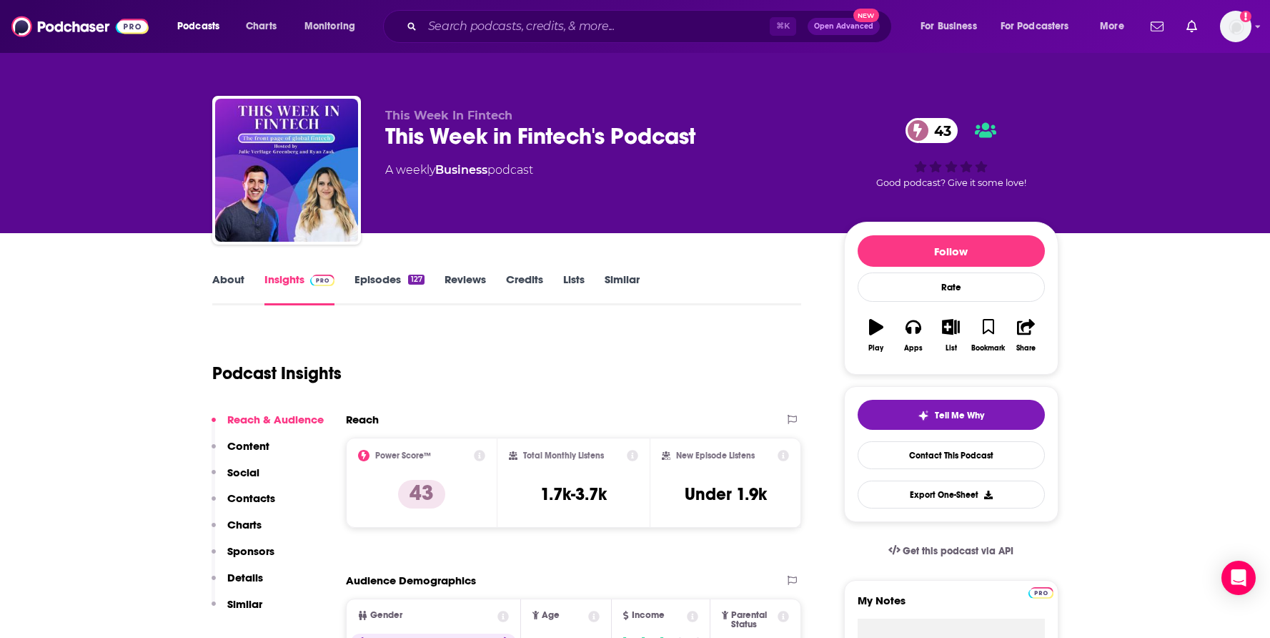
click at [241, 490] on button "Social" at bounding box center [236, 478] width 48 height 26
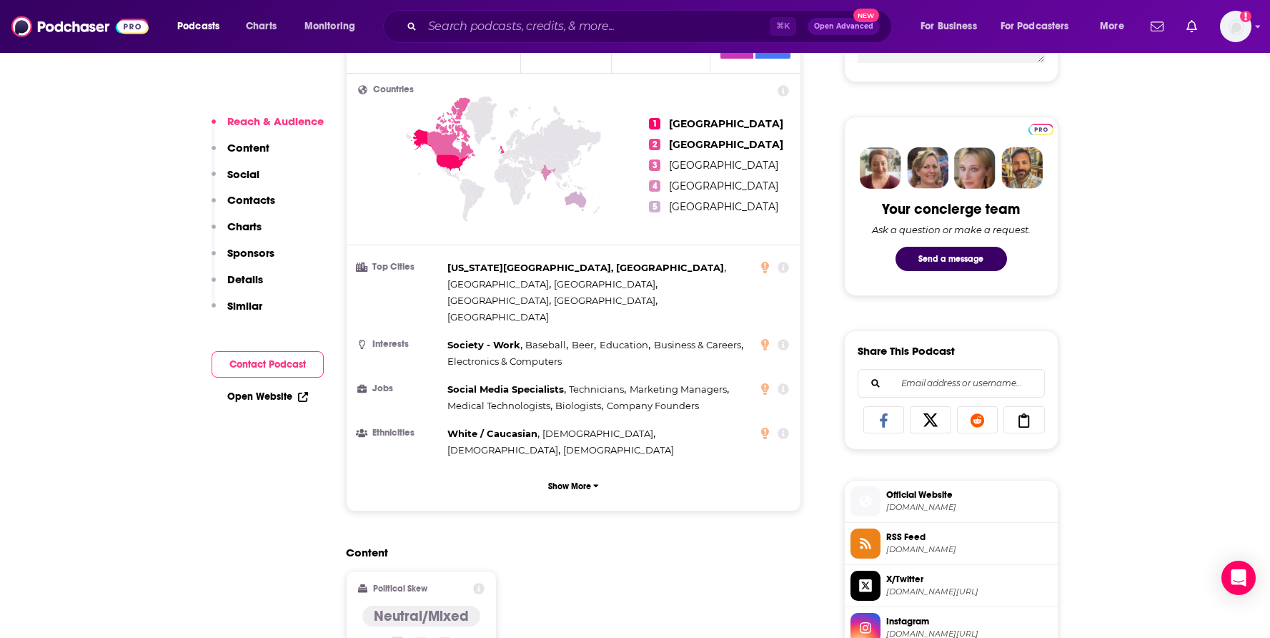
scroll to position [905, 0]
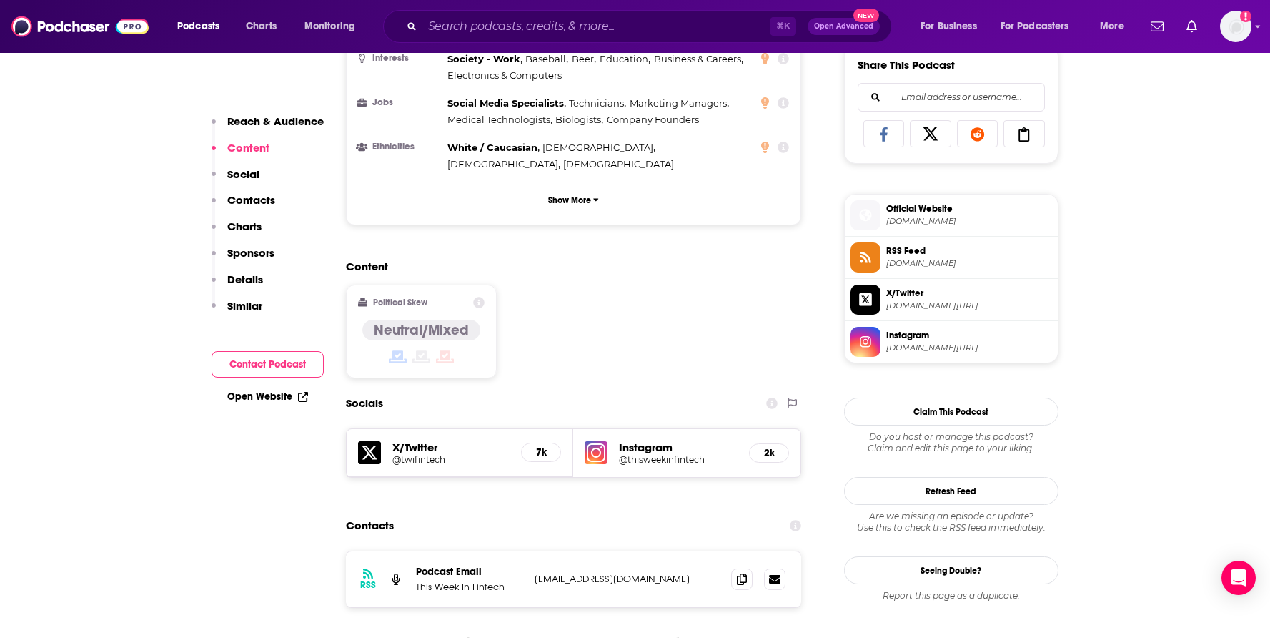
click at [943, 267] on span "[DOMAIN_NAME]" at bounding box center [969, 263] width 166 height 11
click at [947, 230] on link "Official Website [DOMAIN_NAME]" at bounding box center [952, 215] width 202 height 30
click at [555, 37] on input "Search podcasts, credits, & more..." at bounding box center [595, 26] width 347 height 23
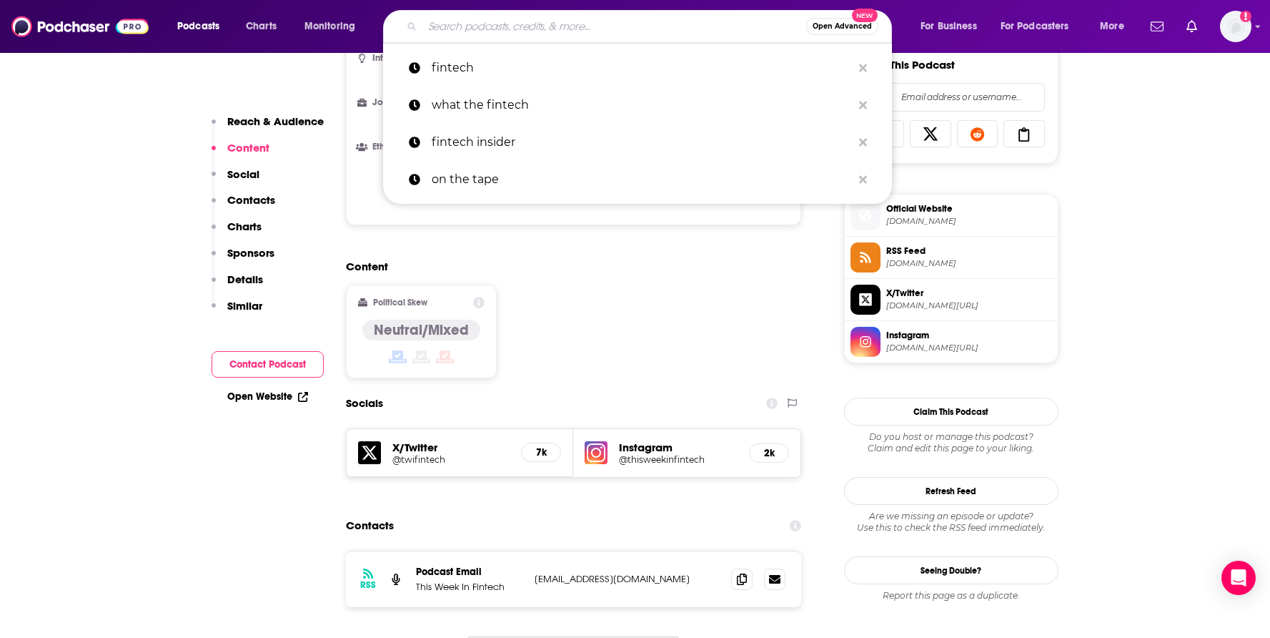
paste input "[PERSON_NAME] Fintech Podcast"
type input "[PERSON_NAME] Fintech Podcast"
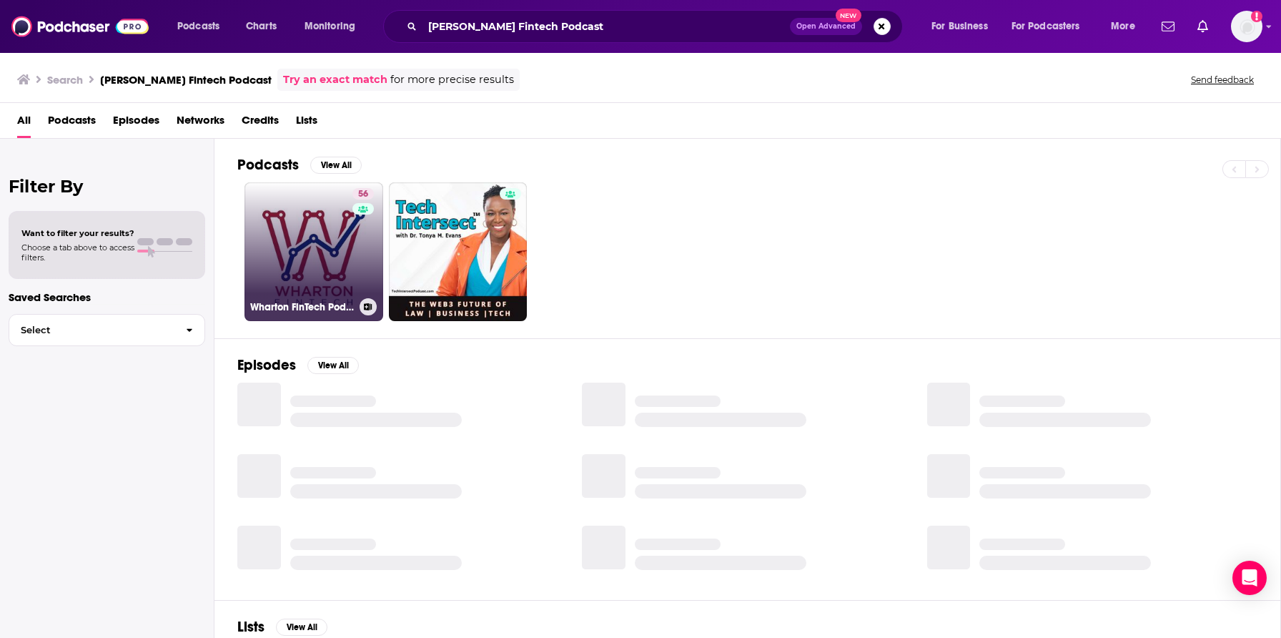
click at [359, 270] on div "56" at bounding box center [364, 243] width 25 height 110
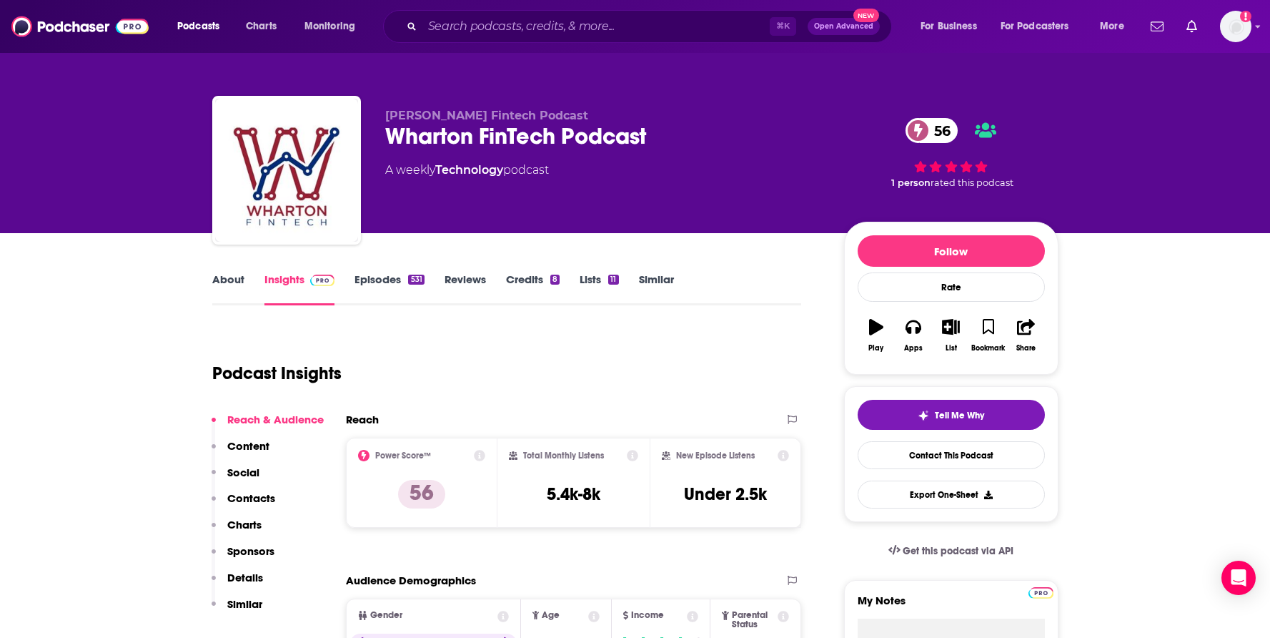
scroll to position [305, 0]
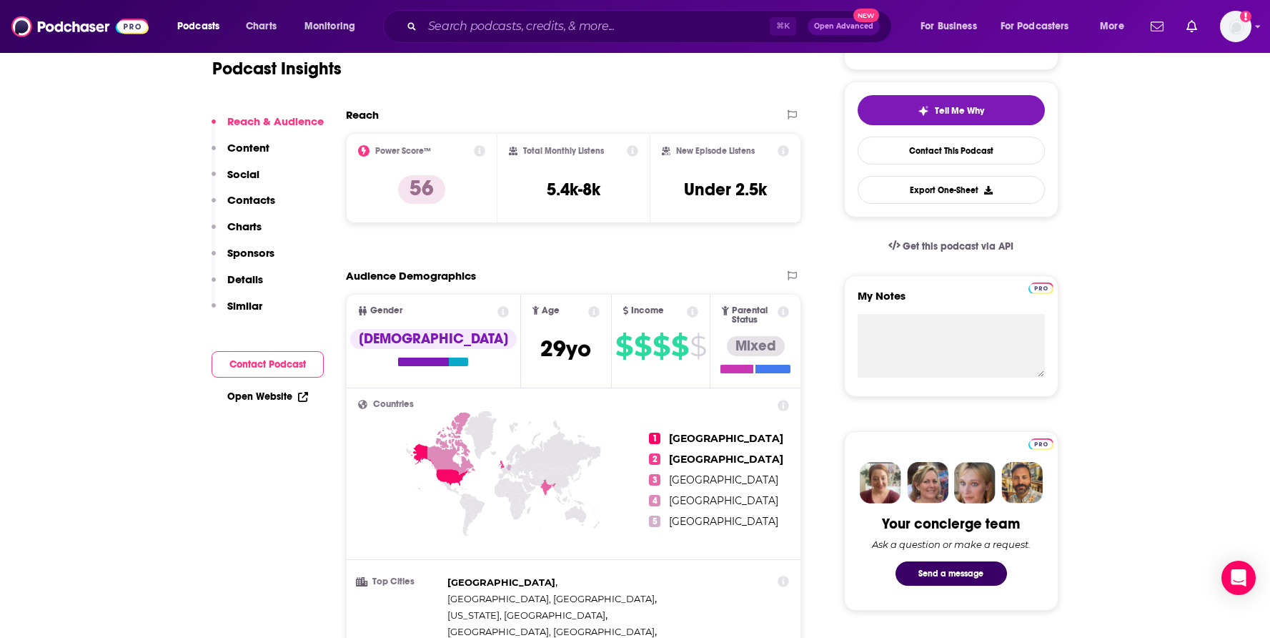
drag, startPoint x: 272, startPoint y: 189, endPoint x: 271, endPoint y: 208, distance: 18.6
click at [272, 190] on div "Reach & Audience Content Social Contacts Charts Sponsors Details Similar" at bounding box center [268, 219] width 112 height 210
click at [271, 200] on p "Contacts" at bounding box center [251, 200] width 48 height 14
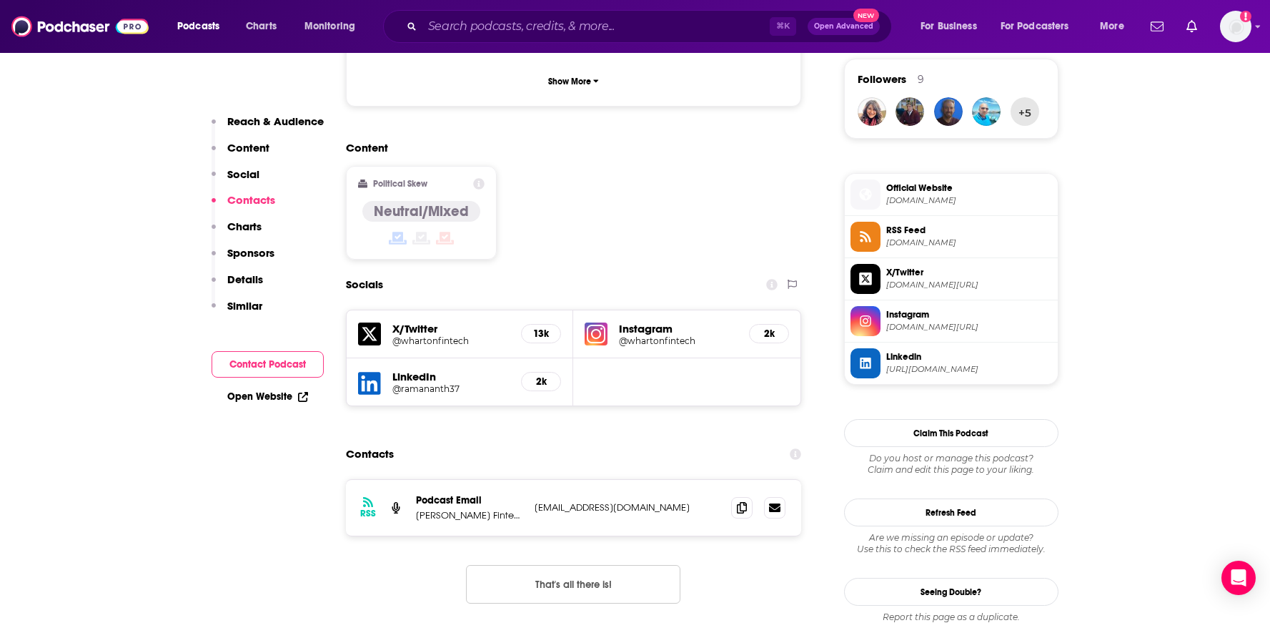
scroll to position [1194, 0]
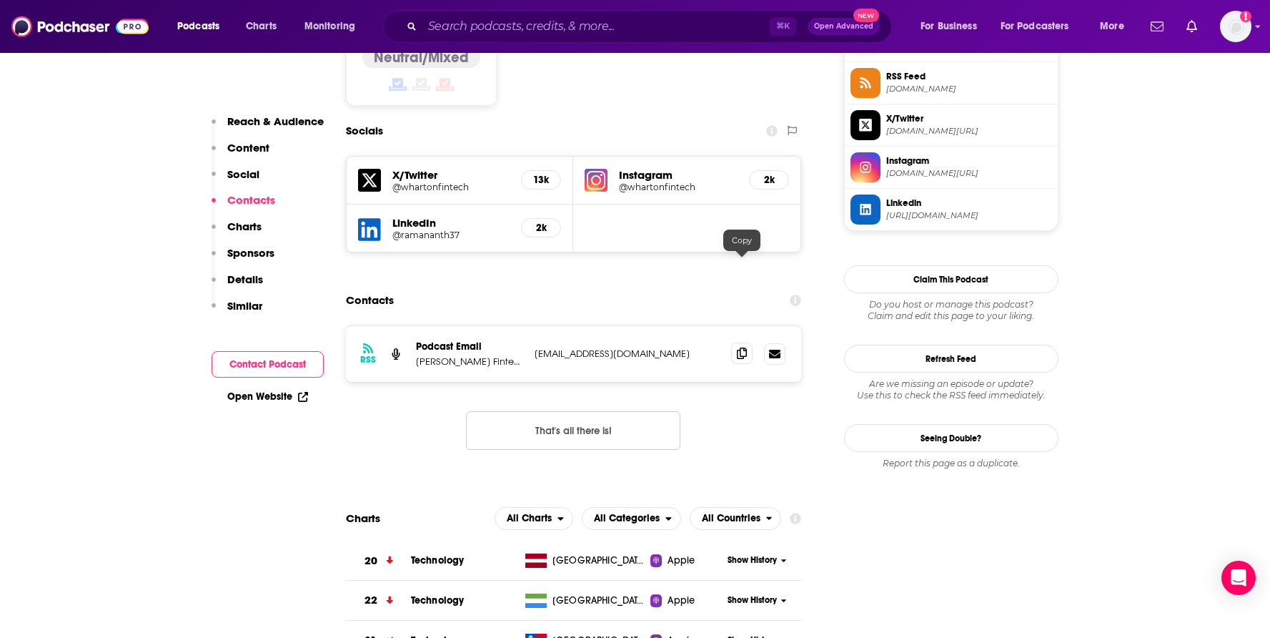
click at [751, 342] on span at bounding box center [741, 352] width 21 height 21
click at [749, 342] on span at bounding box center [741, 352] width 21 height 21
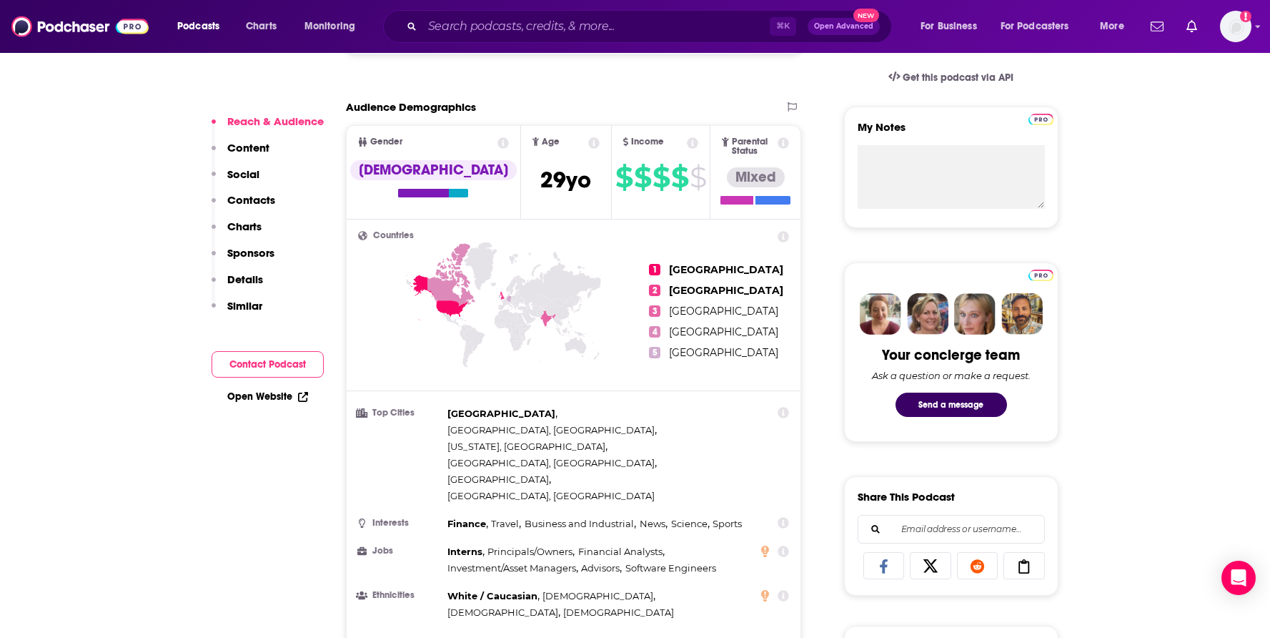
scroll to position [969, 0]
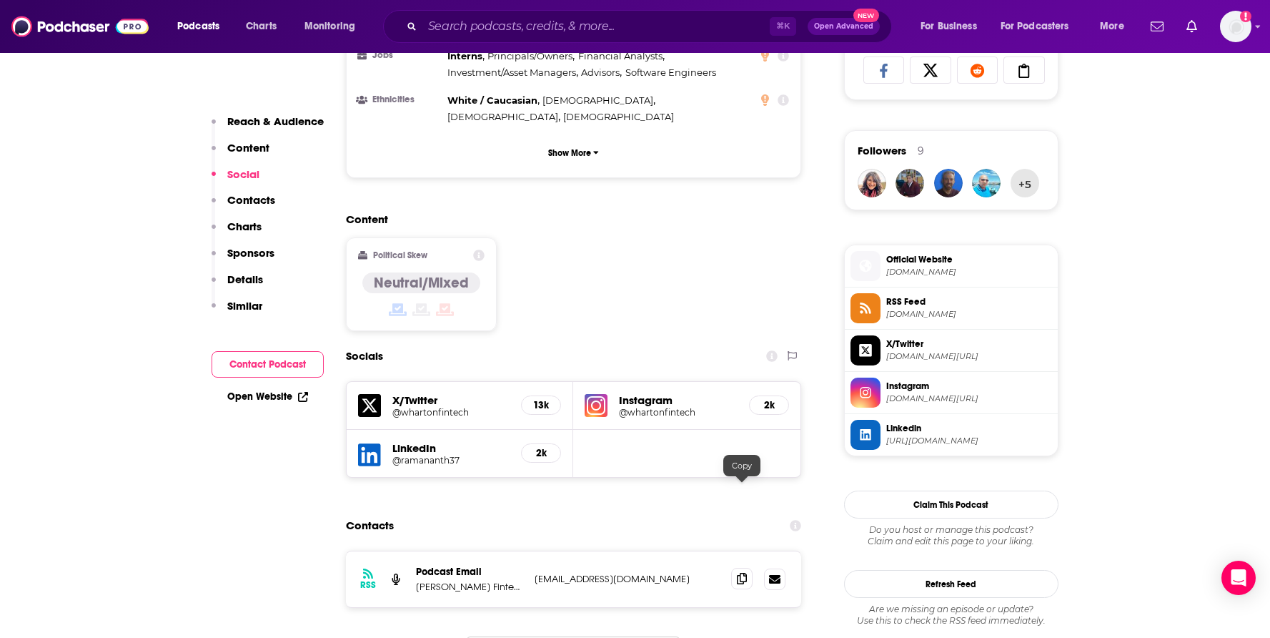
click at [741, 573] on icon at bounding box center [742, 578] width 10 height 11
